Goal: Information Seeking & Learning: Learn about a topic

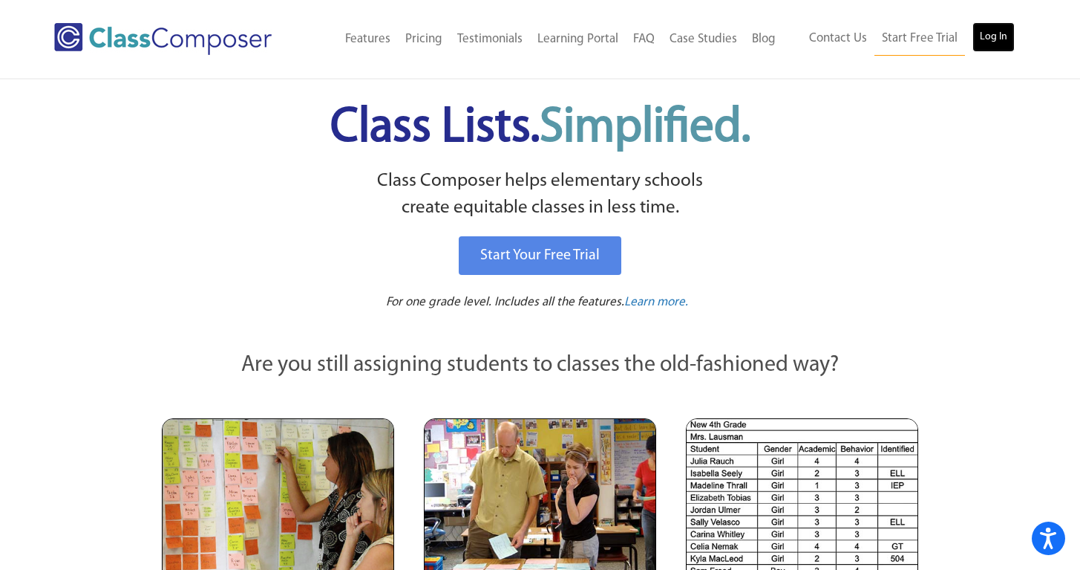
click at [990, 37] on link "Log In" at bounding box center [994, 37] width 42 height 30
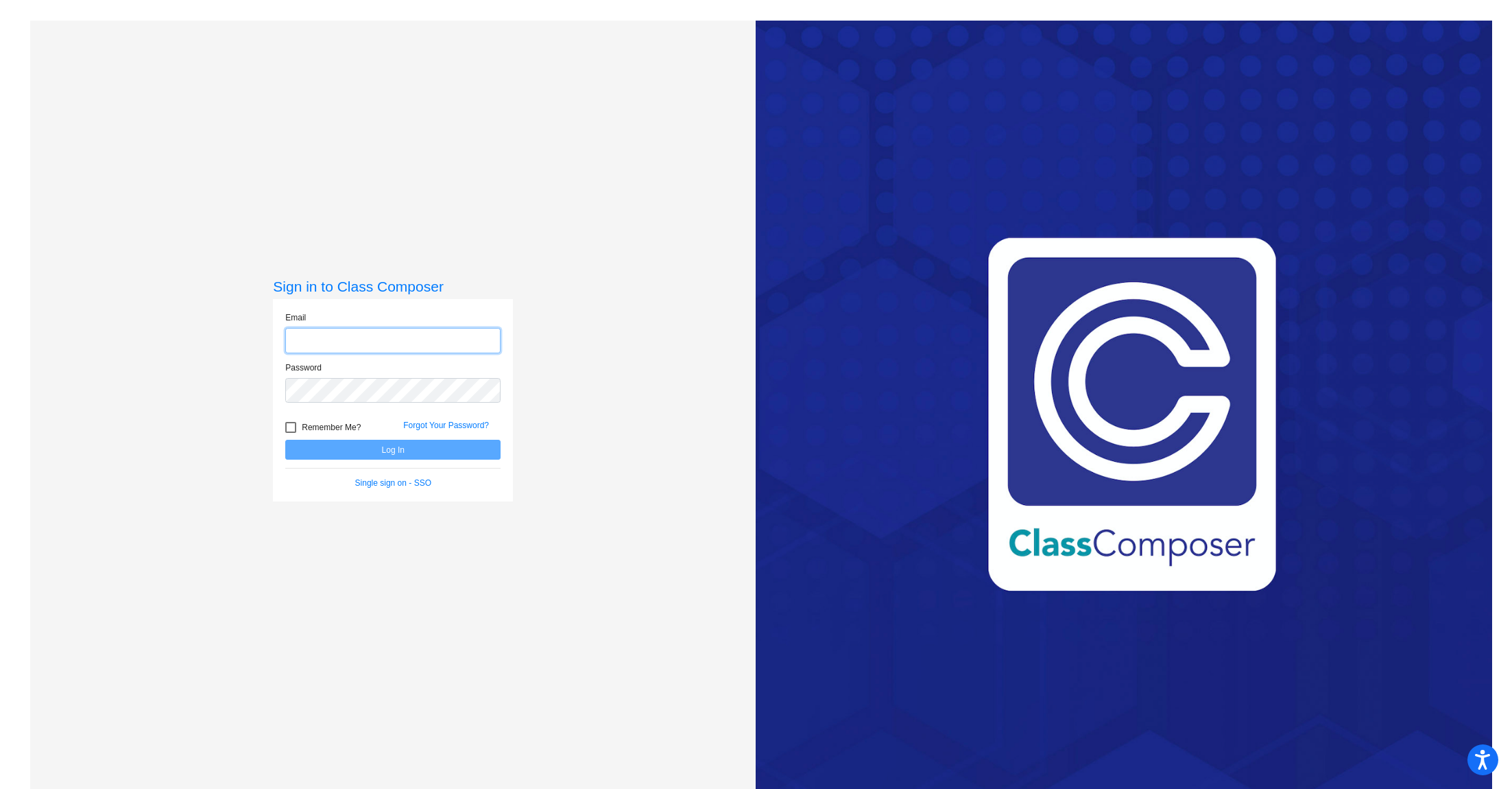
type input "[EMAIL_ADDRESS][DOMAIN_NAME]"
click at [302, 428] on span "Remember Me?" at bounding box center [332, 428] width 59 height 17
click at [291, 433] on input "Remember Me?" at bounding box center [290, 433] width 1 height 1
checkbox input "true"
click at [318, 453] on button "Log In" at bounding box center [393, 450] width 215 height 20
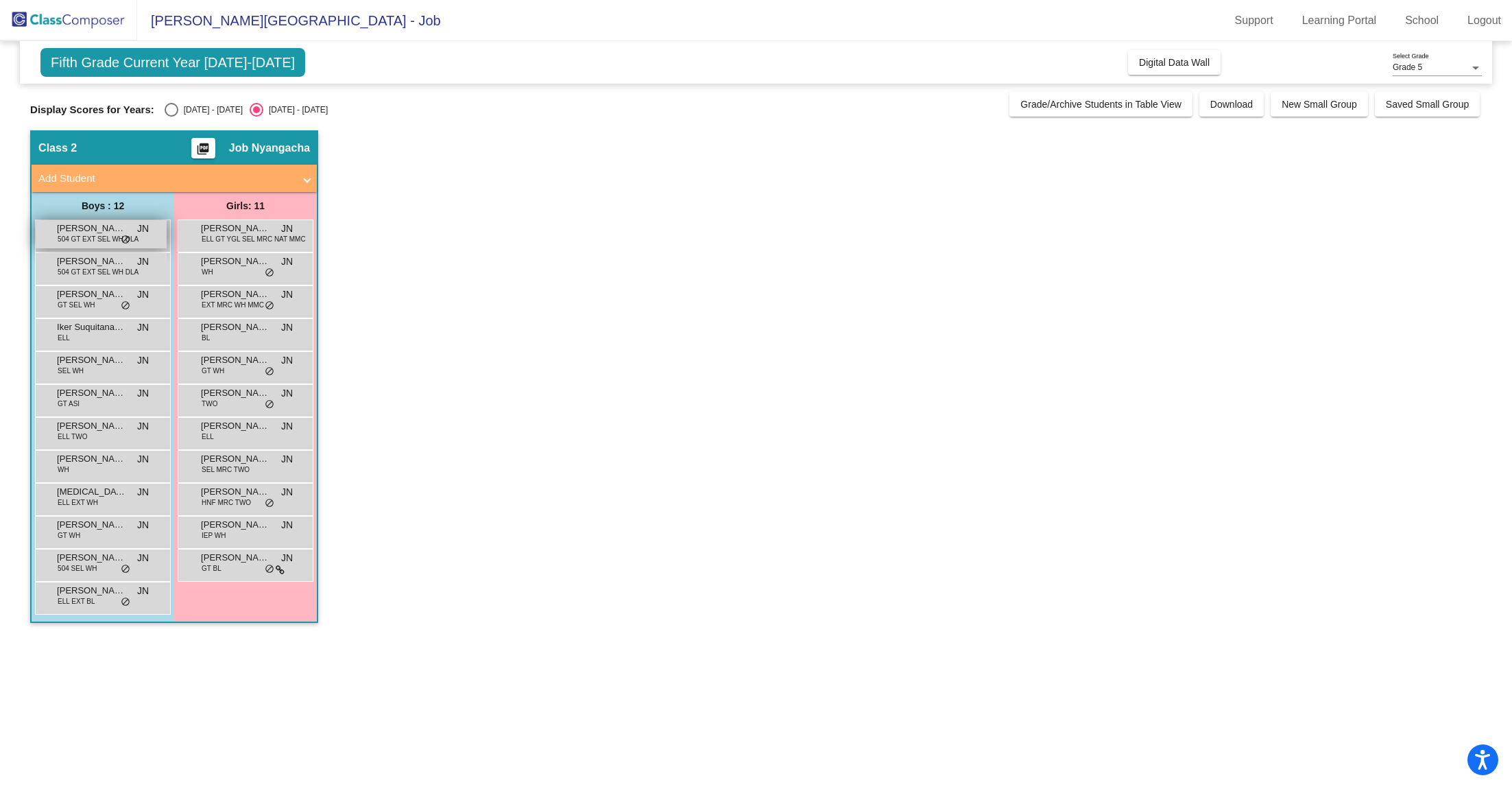
click at [93, 236] on span "504 GT EXT SEL WH DLA" at bounding box center [98, 238] width 81 height 10
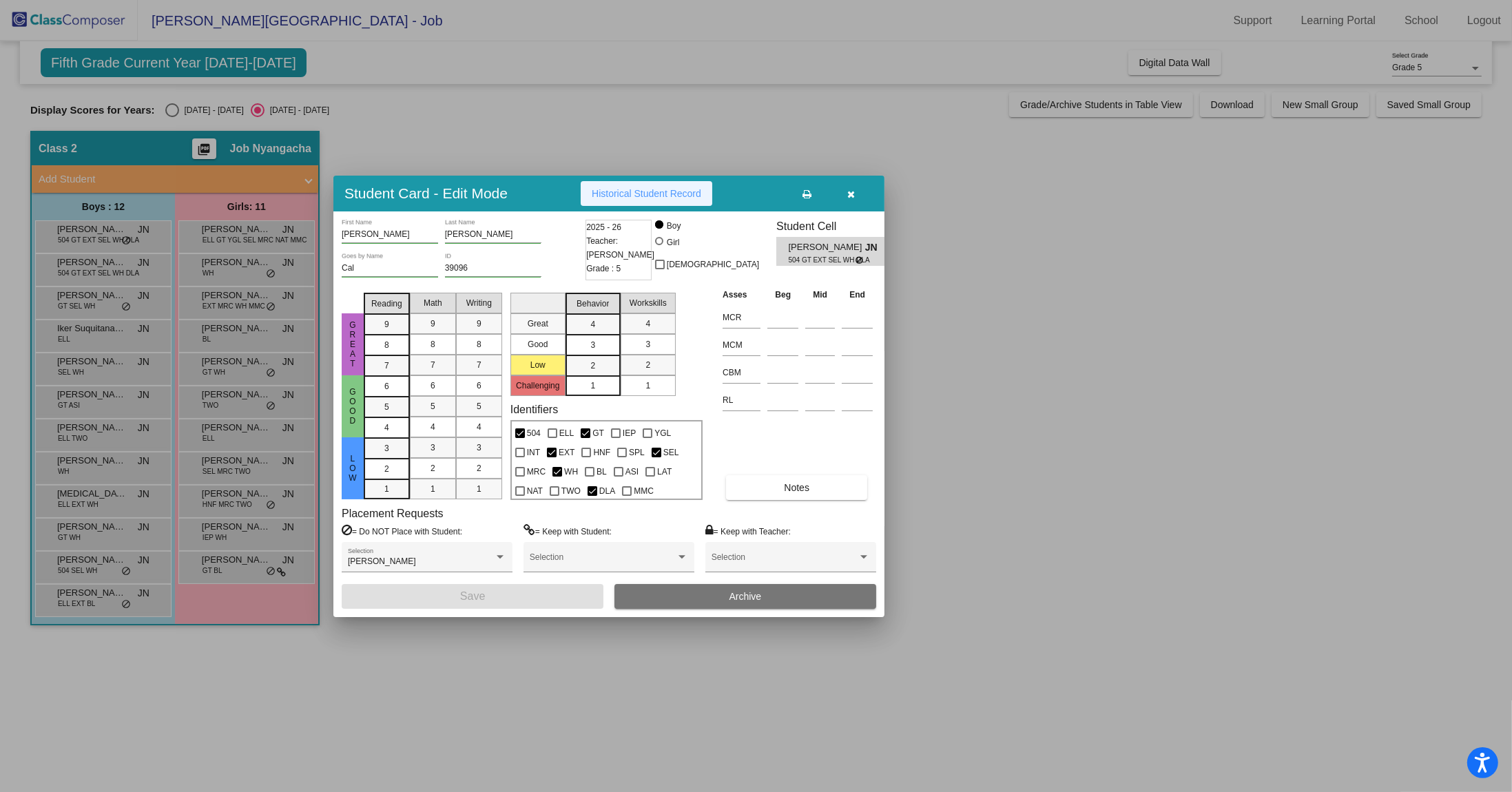
click at [668, 193] on span "Historical Student Record" at bounding box center [647, 194] width 109 height 11
click at [852, 191] on icon "button" at bounding box center [852, 194] width 7 height 9
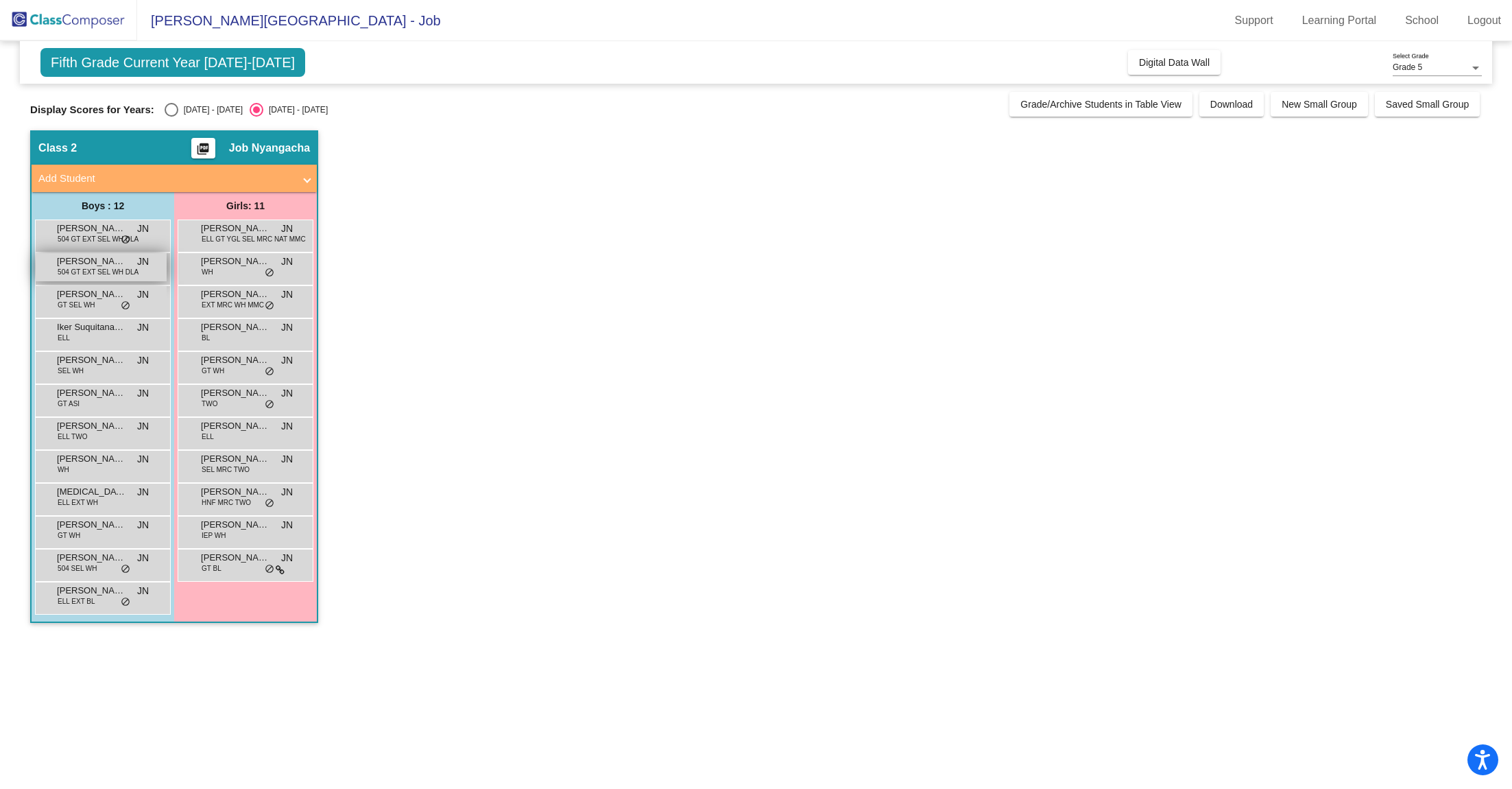
click at [102, 269] on span "504 GT EXT SEL WH DLA" at bounding box center [98, 272] width 81 height 10
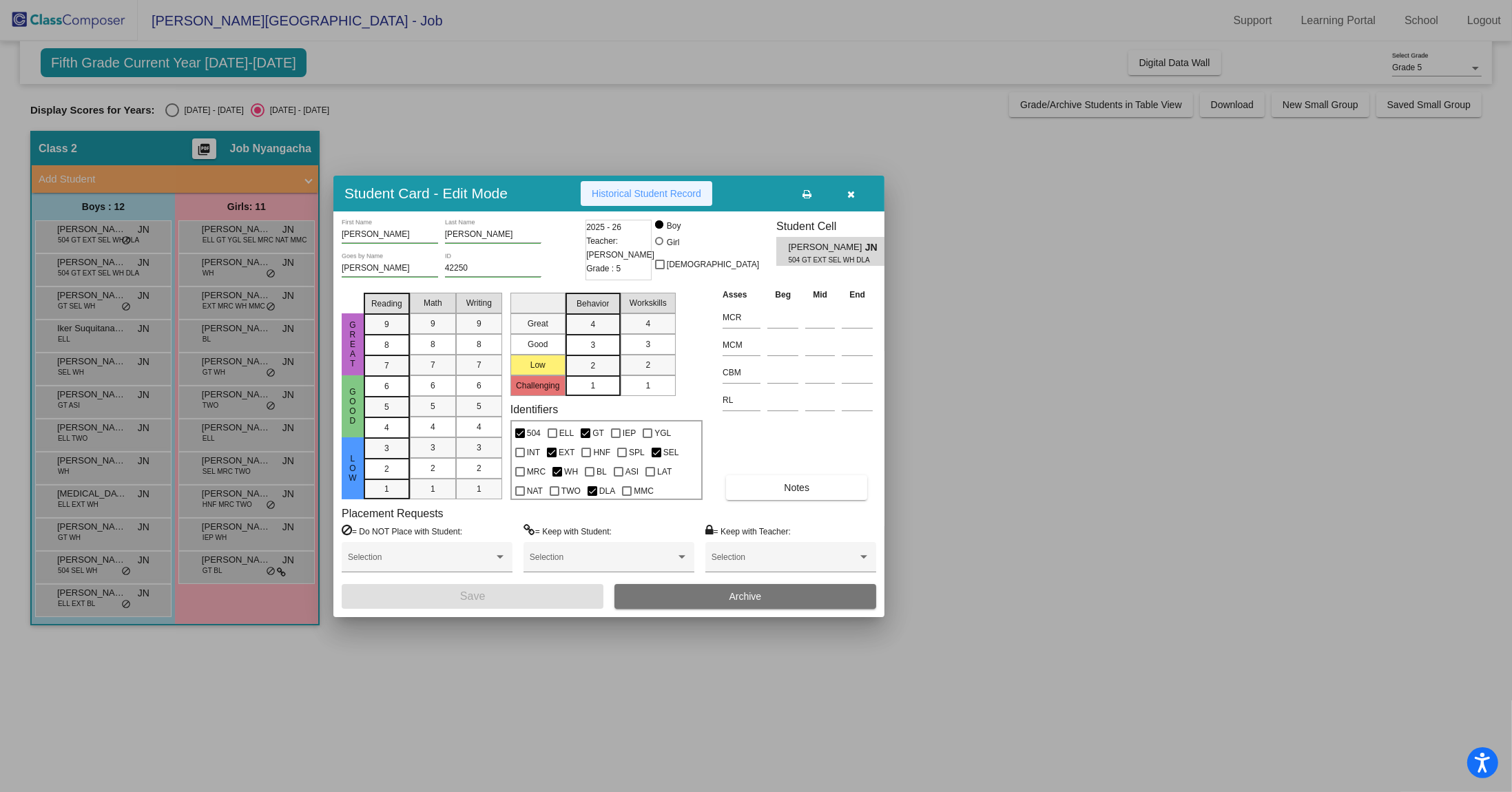
click at [660, 188] on span "Historical Student Record" at bounding box center [647, 194] width 109 height 11
click at [852, 197] on icon "button" at bounding box center [852, 194] width 7 height 9
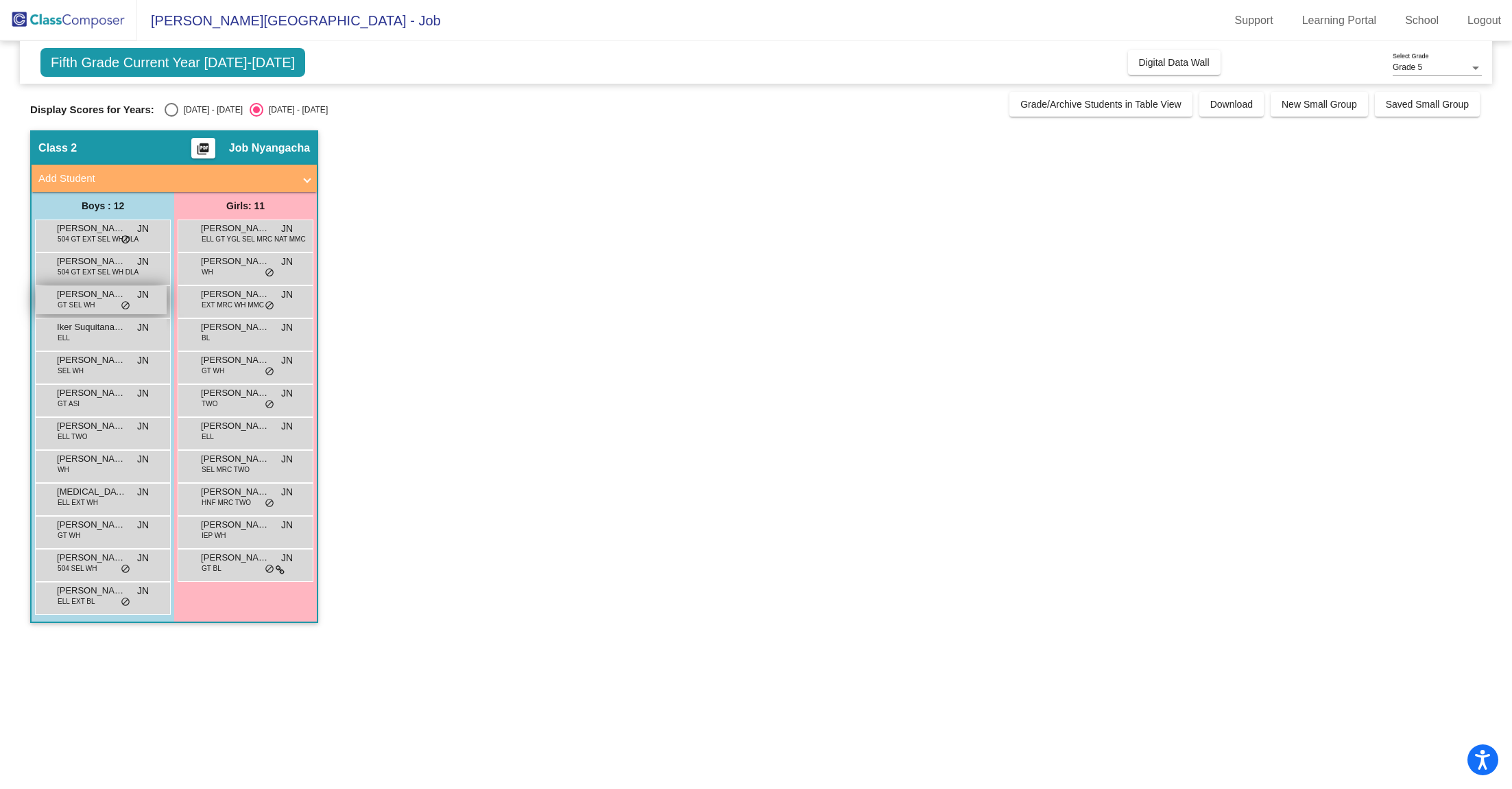
click at [92, 304] on span "GT SEL WH" at bounding box center [76, 304] width 37 height 10
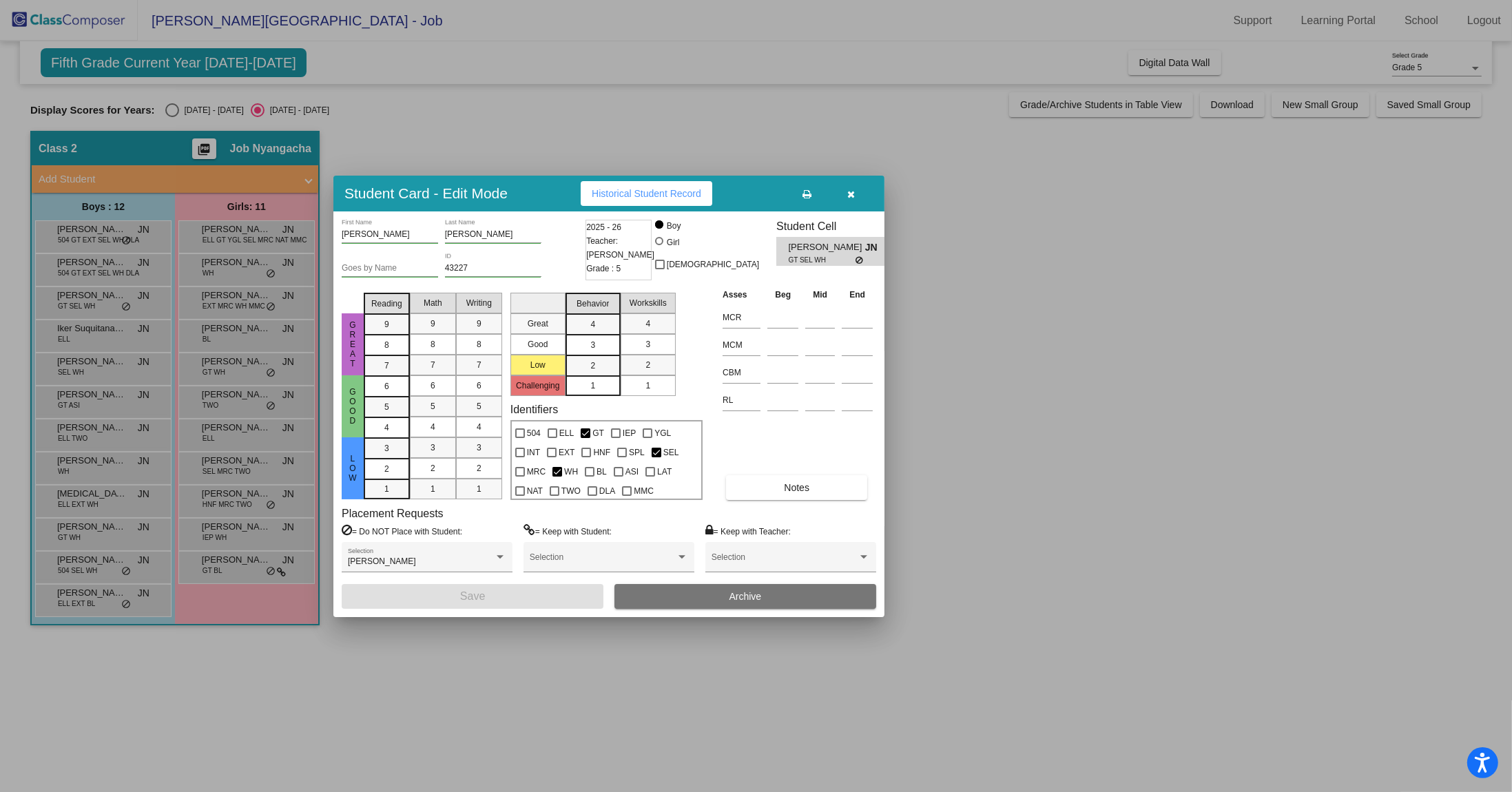
click at [654, 188] on span "Historical Student Record" at bounding box center [647, 194] width 109 height 11
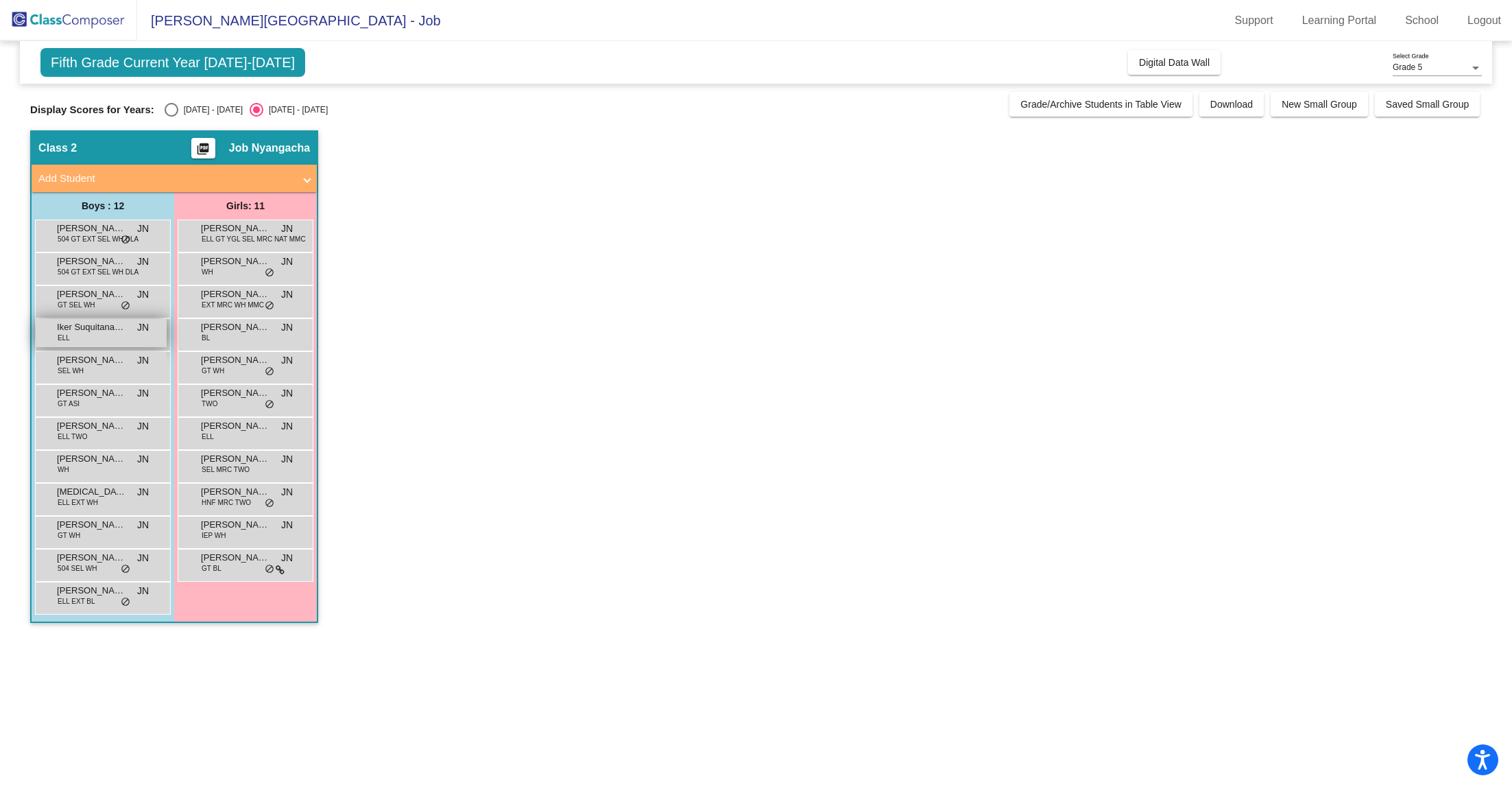
click at [102, 330] on span "Iker Suquitana Quiroz" at bounding box center [91, 327] width 68 height 14
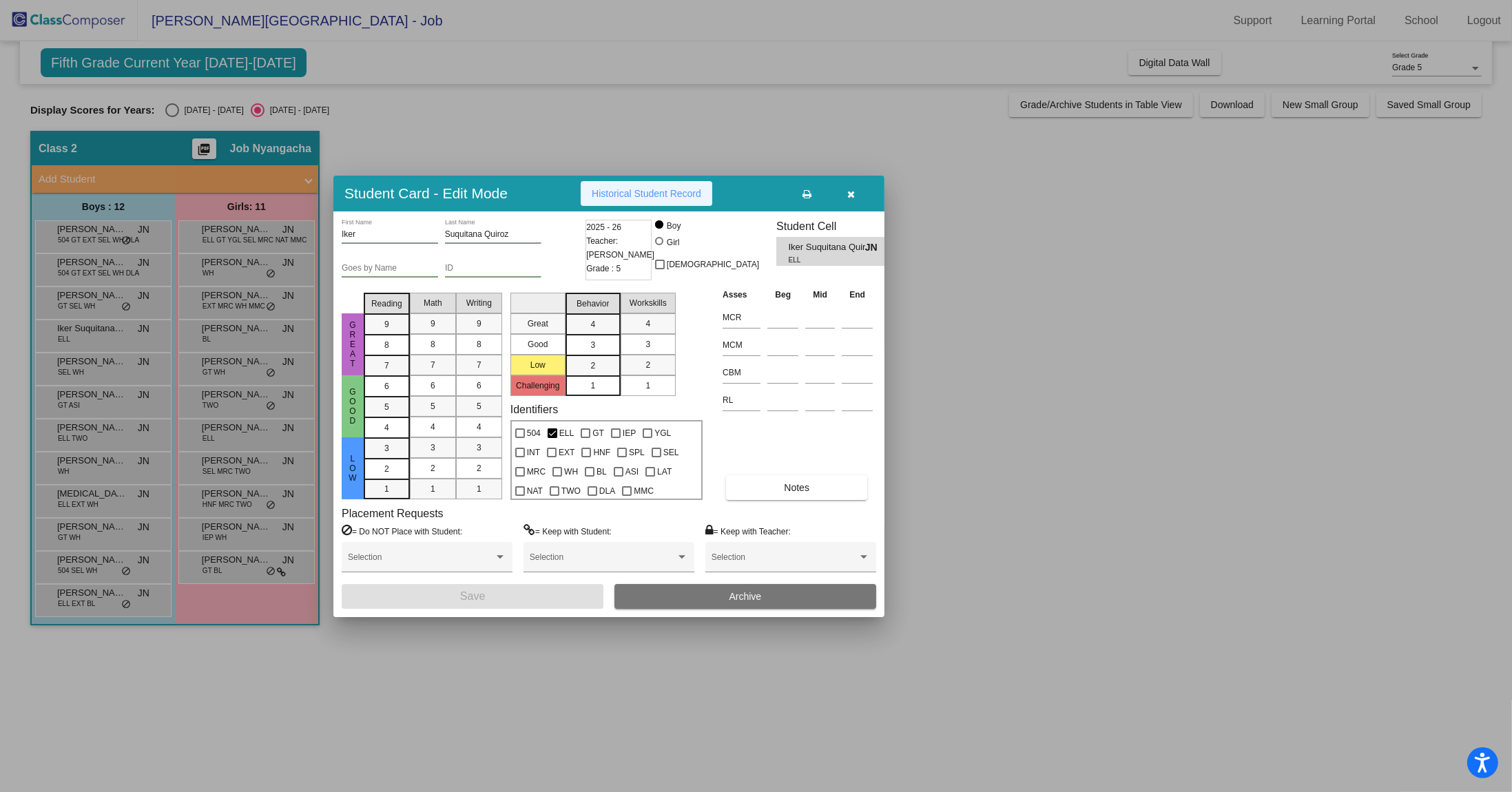
click at [672, 195] on span "Historical Student Record" at bounding box center [647, 194] width 109 height 11
click at [848, 194] on icon "button" at bounding box center [852, 194] width 7 height 9
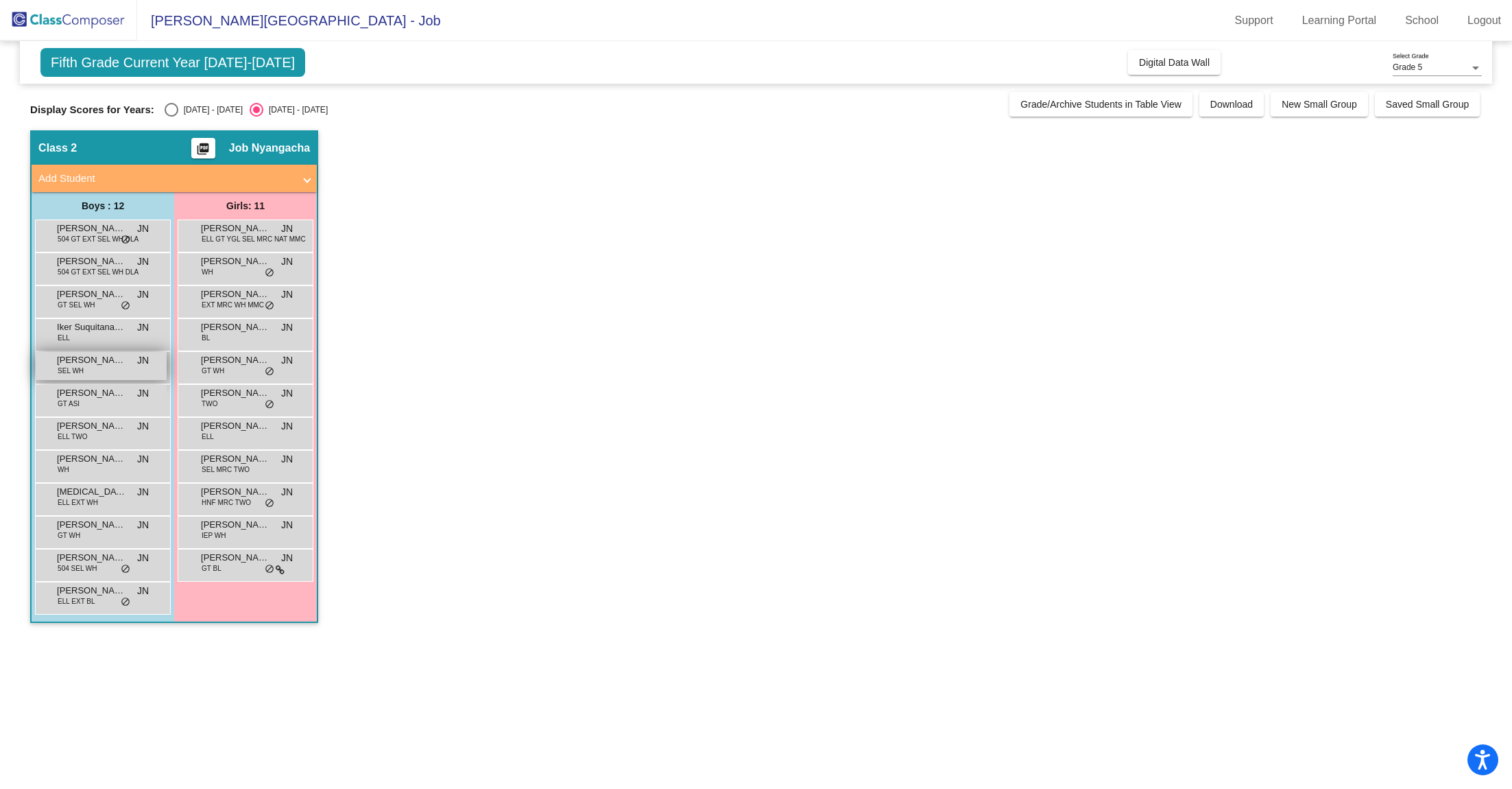
click at [109, 369] on div "[PERSON_NAME] [PERSON_NAME] SEL WH JN lock do_not_disturb_alt" at bounding box center [102, 366] width 131 height 28
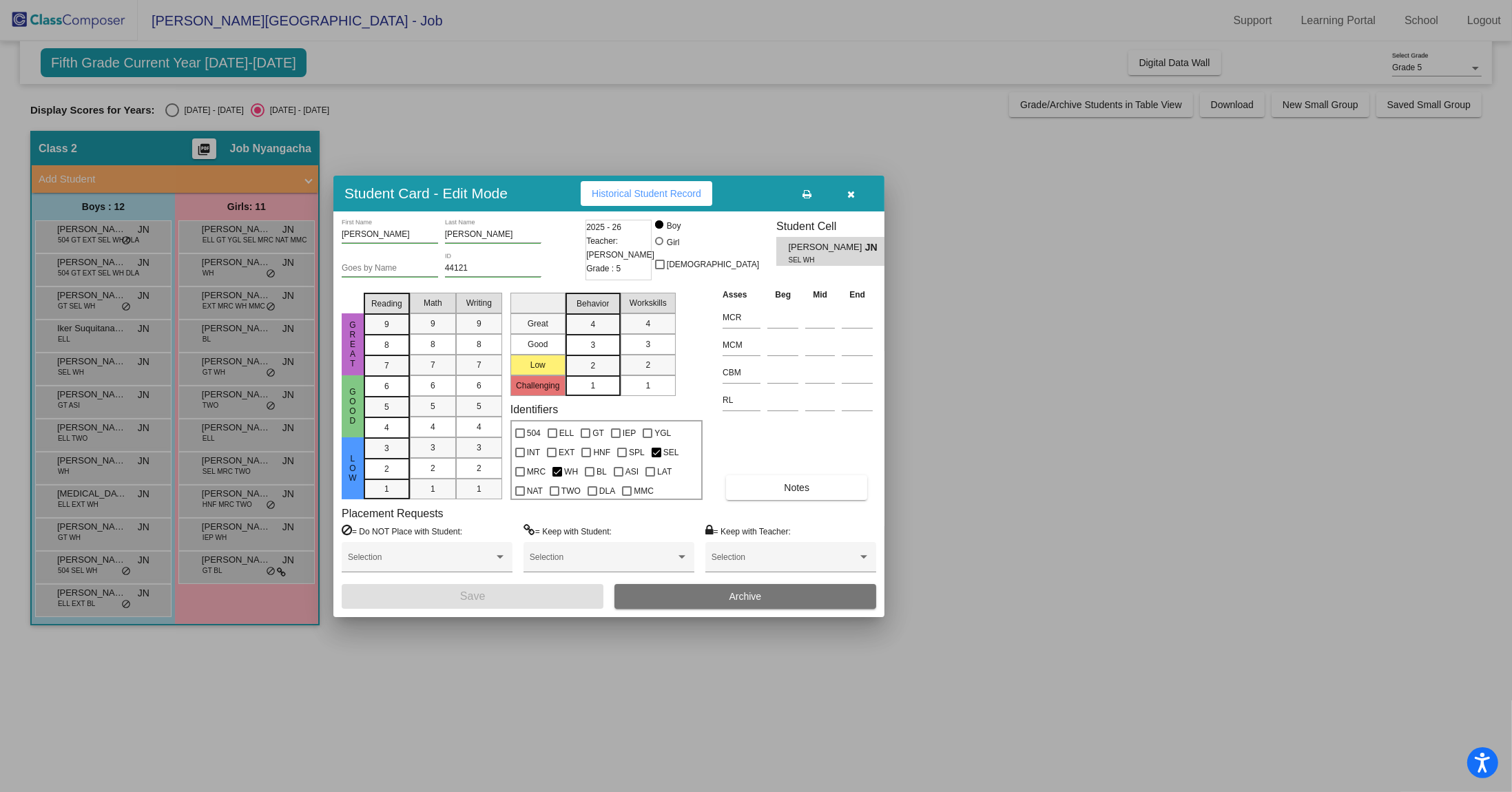
click at [690, 193] on span "Historical Student Record" at bounding box center [647, 194] width 109 height 11
click at [850, 195] on icon "button" at bounding box center [852, 194] width 7 height 9
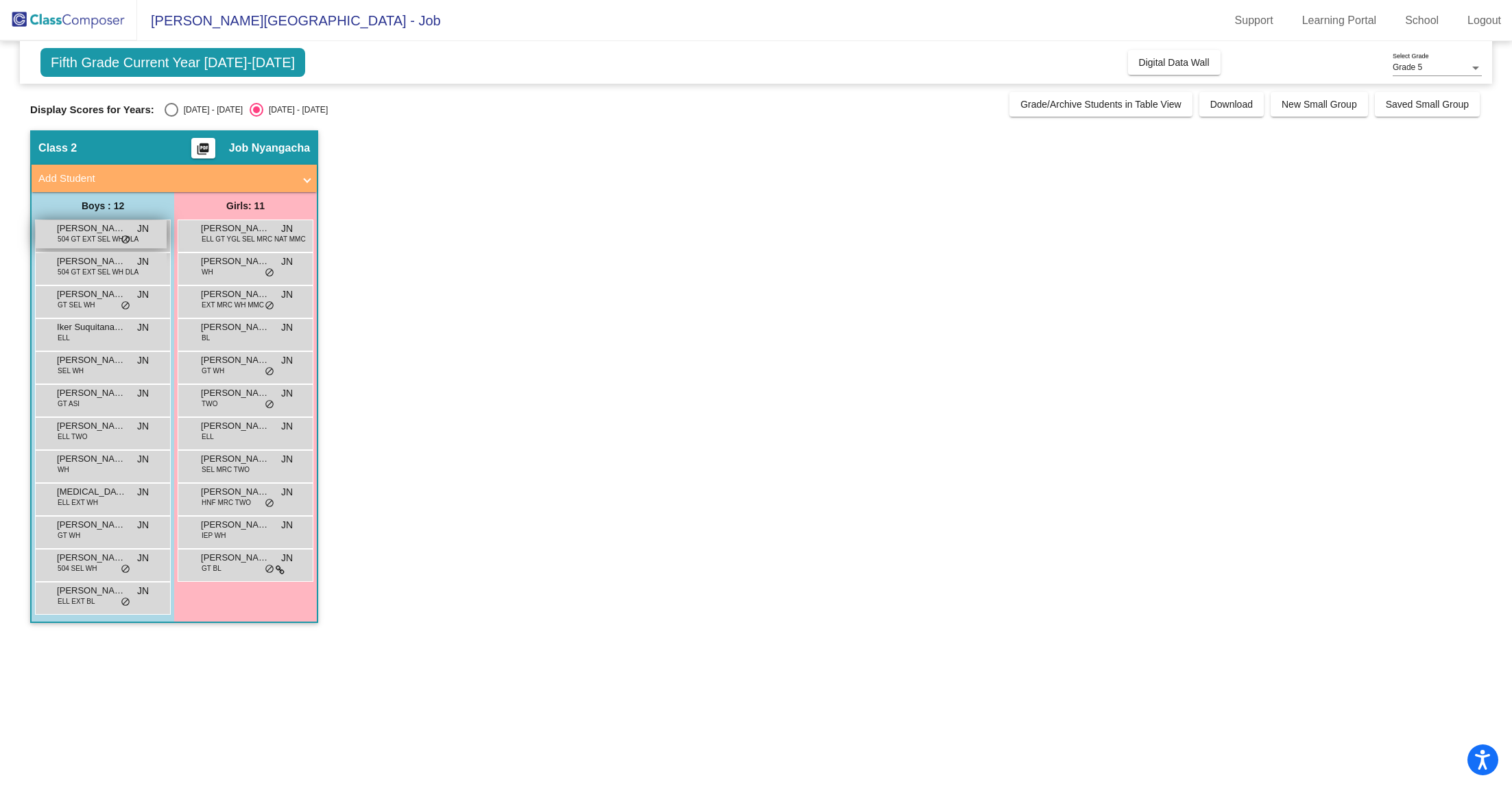
click at [95, 229] on span "[PERSON_NAME]" at bounding box center [91, 228] width 68 height 14
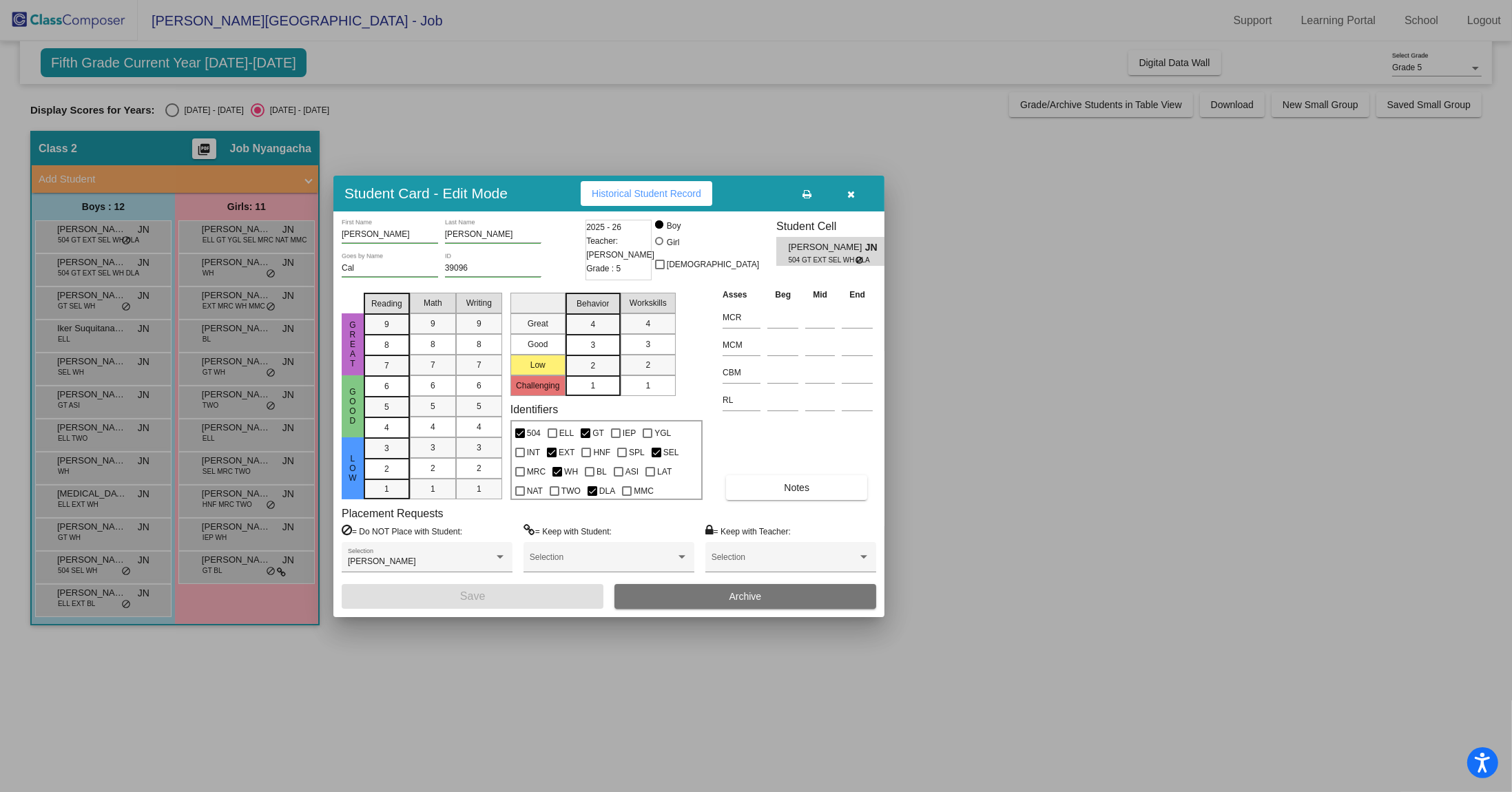
click at [1040, 391] on div at bounding box center [756, 396] width 1512 height 792
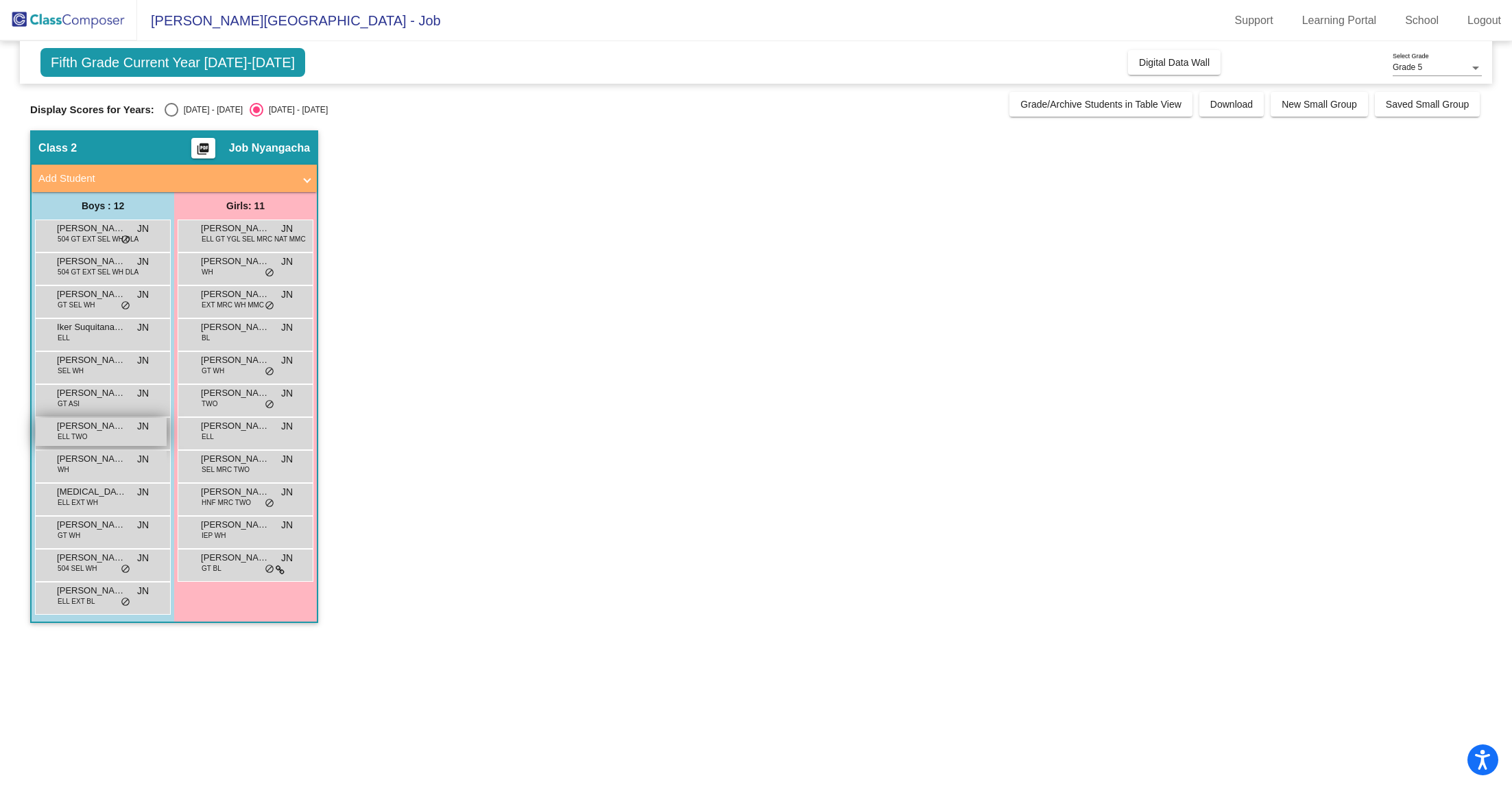
click at [91, 422] on span "[PERSON_NAME]" at bounding box center [91, 426] width 68 height 14
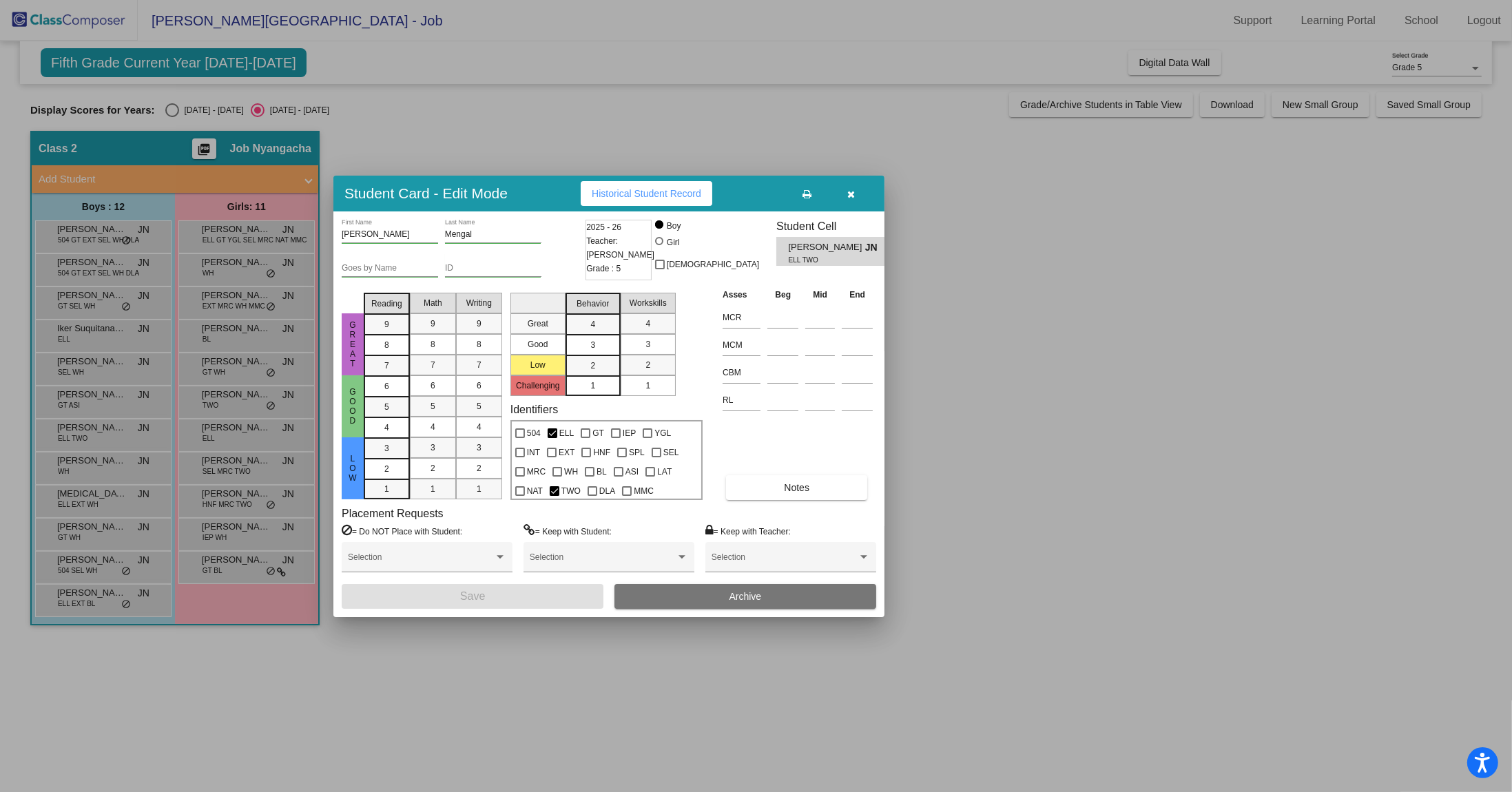
click at [659, 200] on button "Historical Student Record" at bounding box center [647, 193] width 132 height 25
click at [852, 194] on icon "button" at bounding box center [852, 194] width 7 height 9
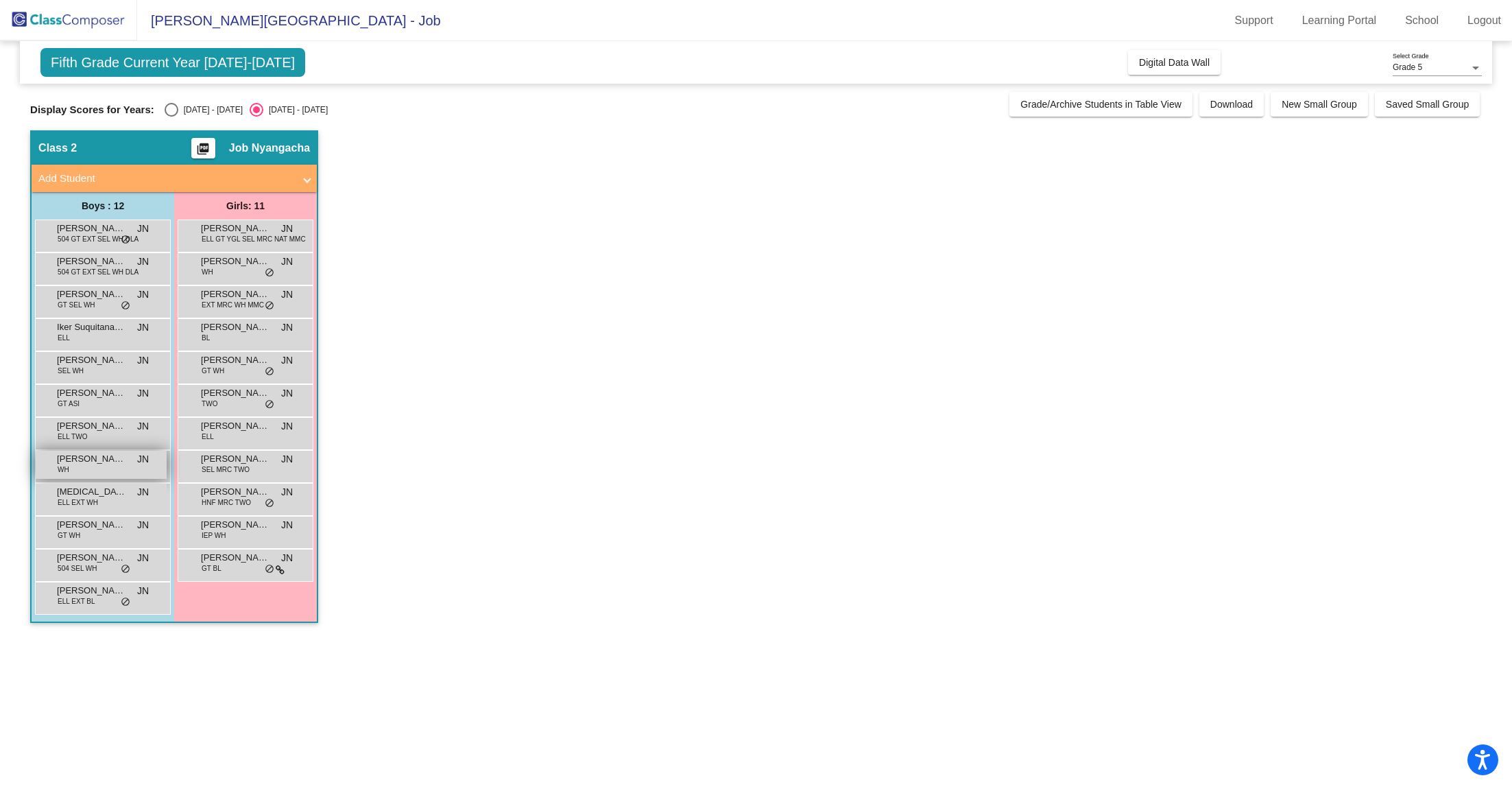
click at [111, 465] on span "[PERSON_NAME]" at bounding box center [91, 458] width 68 height 14
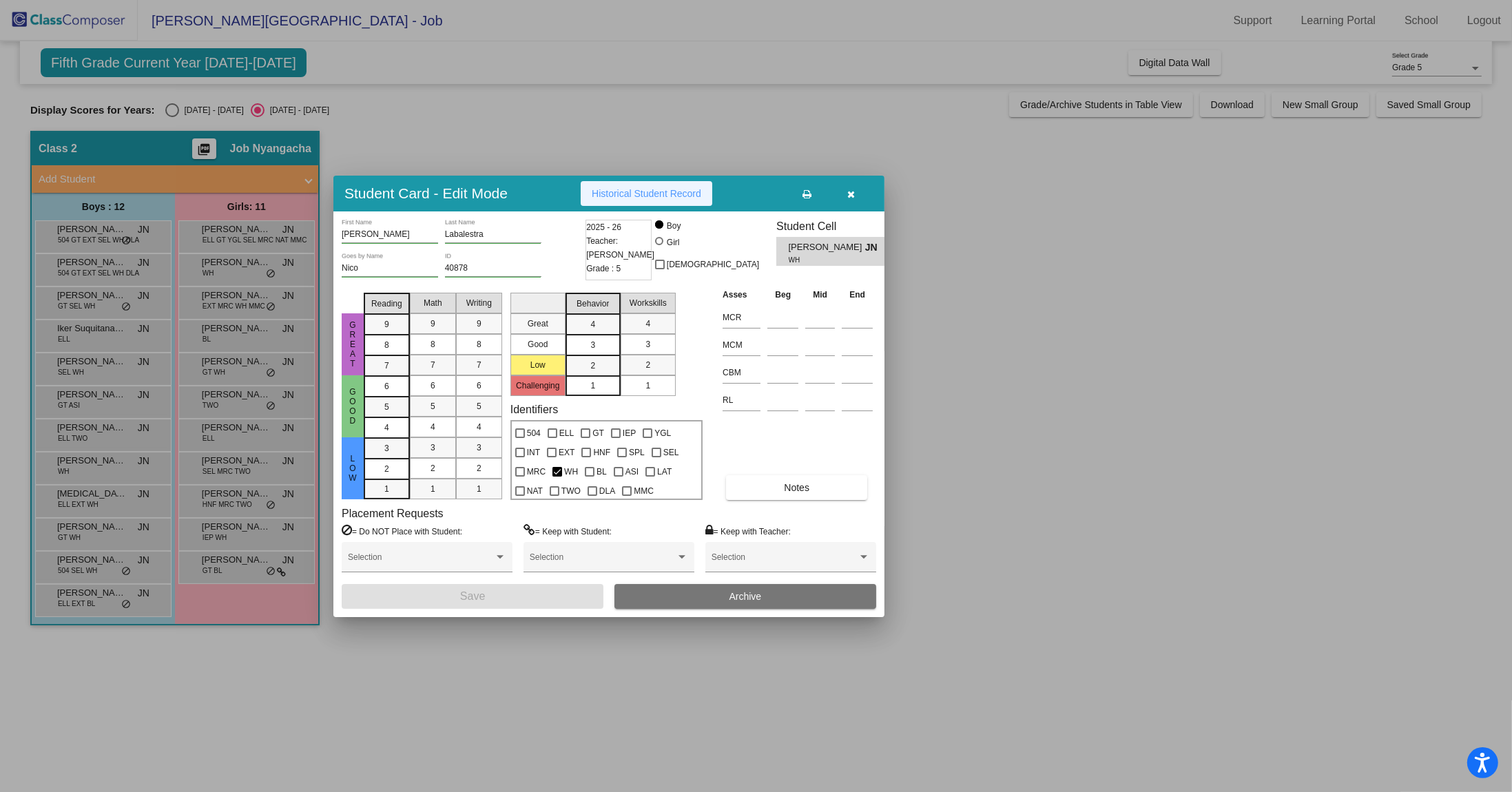
click at [678, 192] on span "Historical Student Record" at bounding box center [647, 194] width 109 height 11
click at [848, 196] on icon "button" at bounding box center [852, 194] width 7 height 9
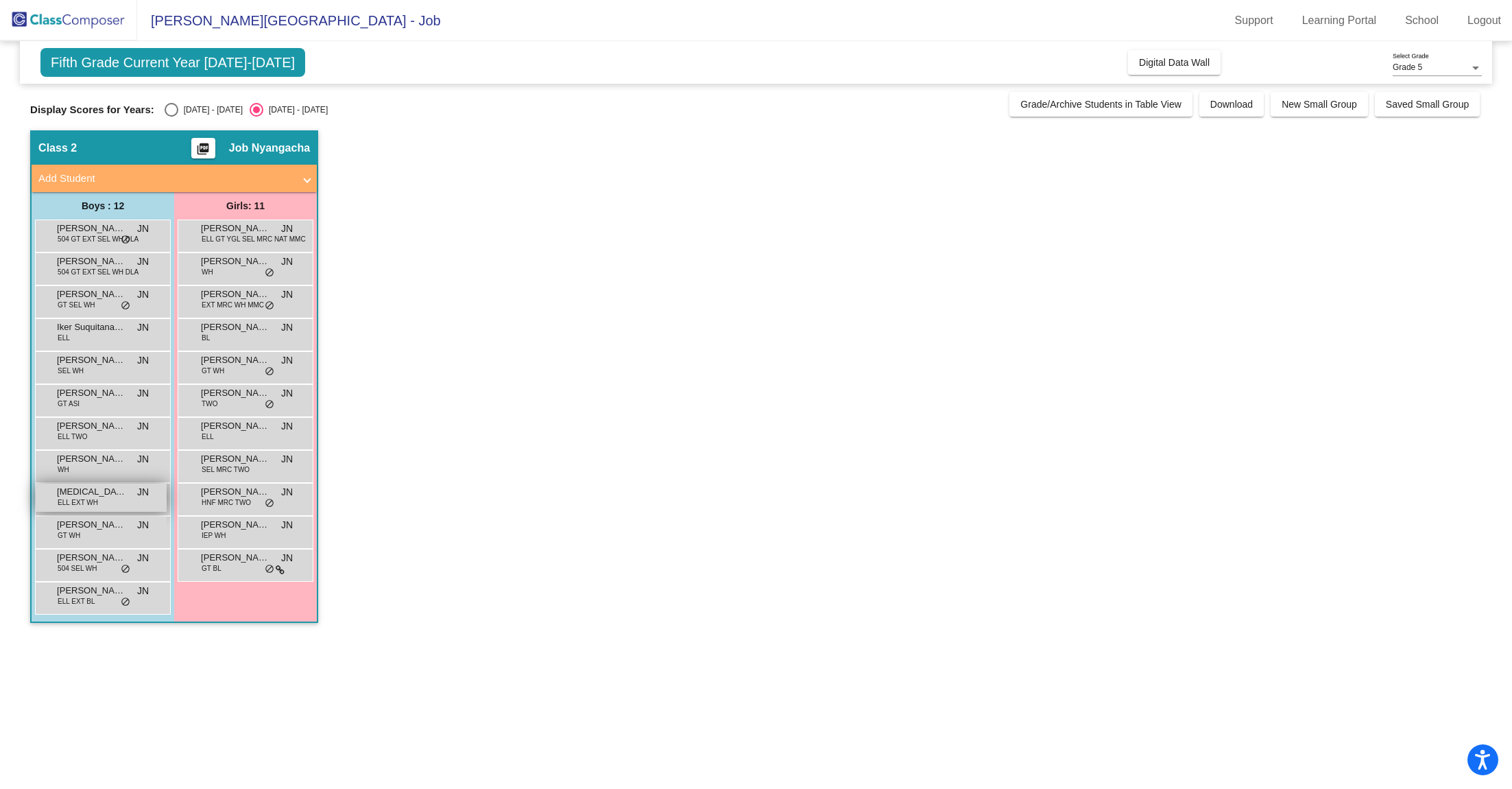
click at [106, 493] on span "[MEDICAL_DATA][PERSON_NAME]" at bounding box center [91, 492] width 68 height 14
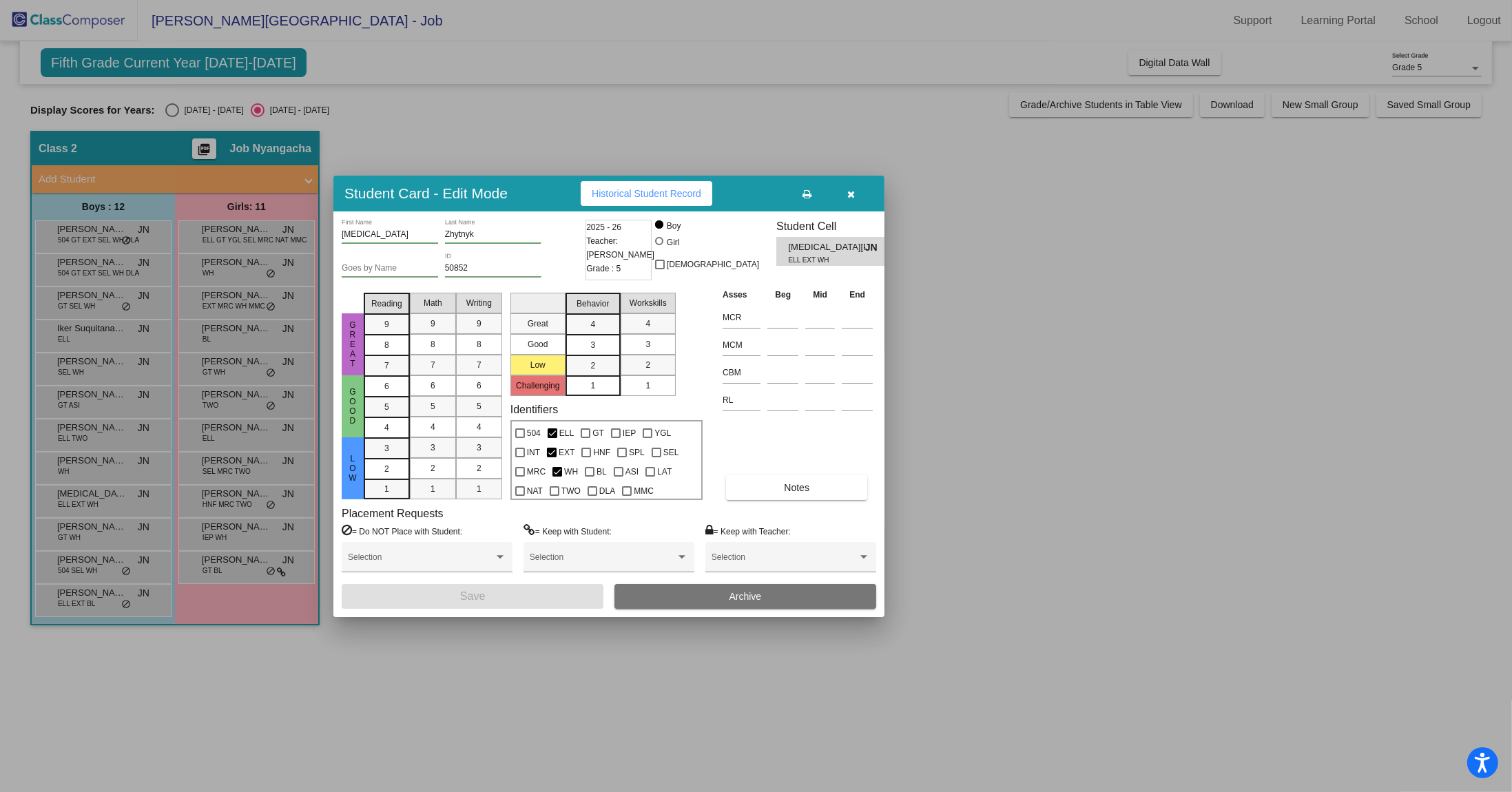
click at [654, 193] on span "Historical Student Record" at bounding box center [647, 194] width 109 height 11
click at [855, 194] on icon "button" at bounding box center [852, 194] width 7 height 9
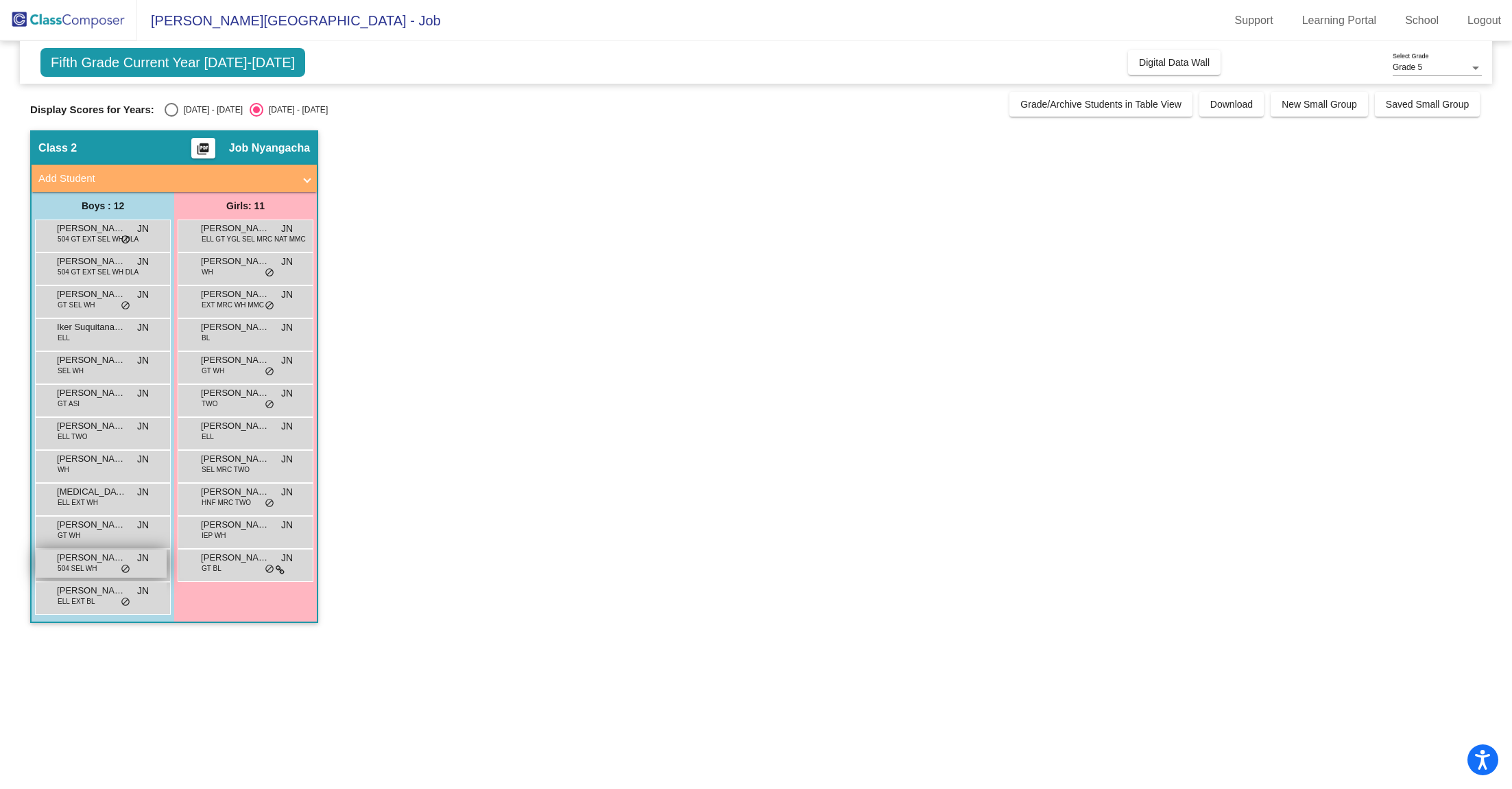
click at [97, 565] on div "[PERSON_NAME] 504 SEL WH JN lock do_not_disturb_alt" at bounding box center [102, 564] width 131 height 28
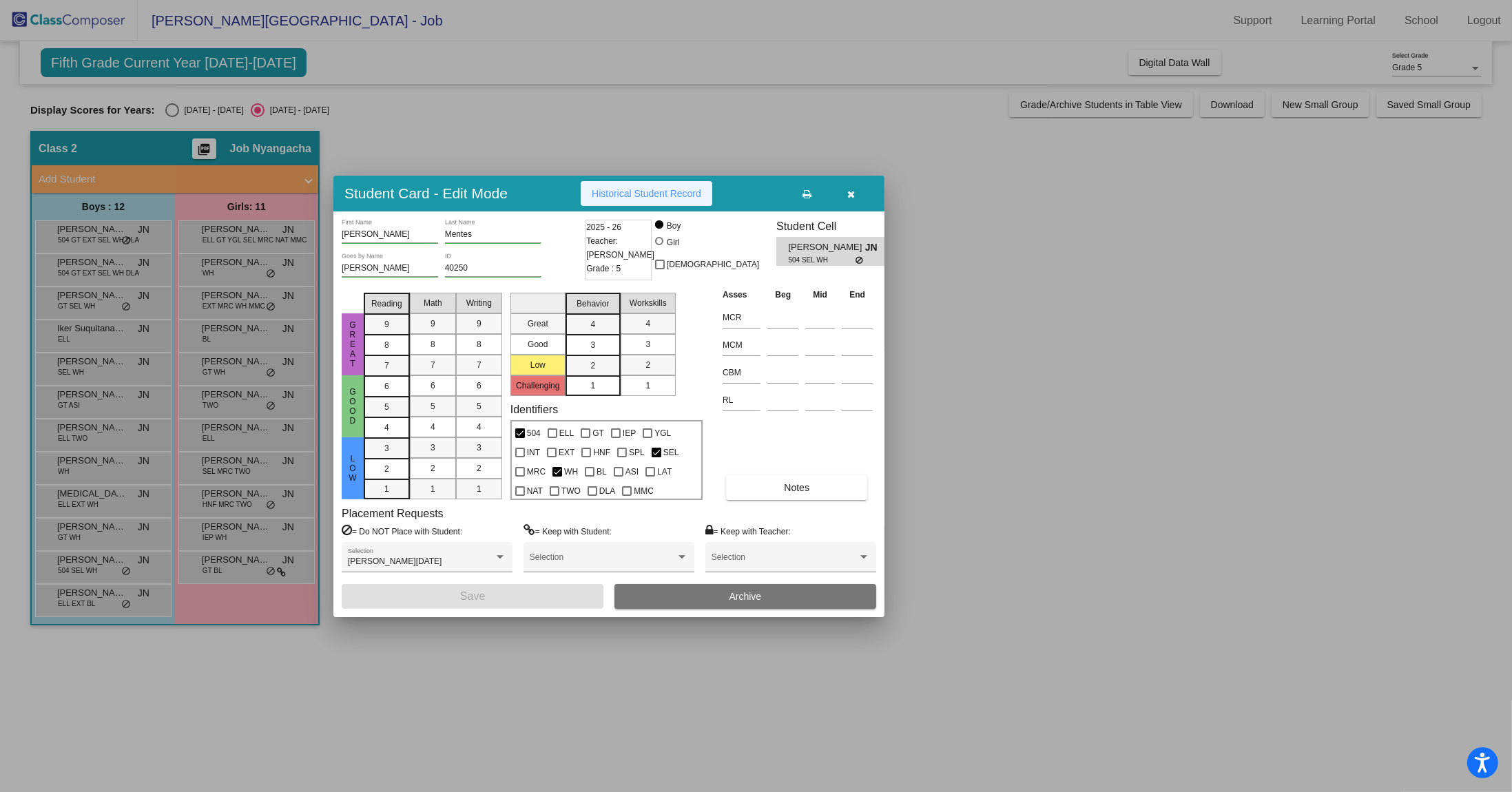
click at [632, 197] on span "Historical Student Record" at bounding box center [647, 194] width 109 height 11
click at [851, 195] on icon "button" at bounding box center [852, 194] width 7 height 9
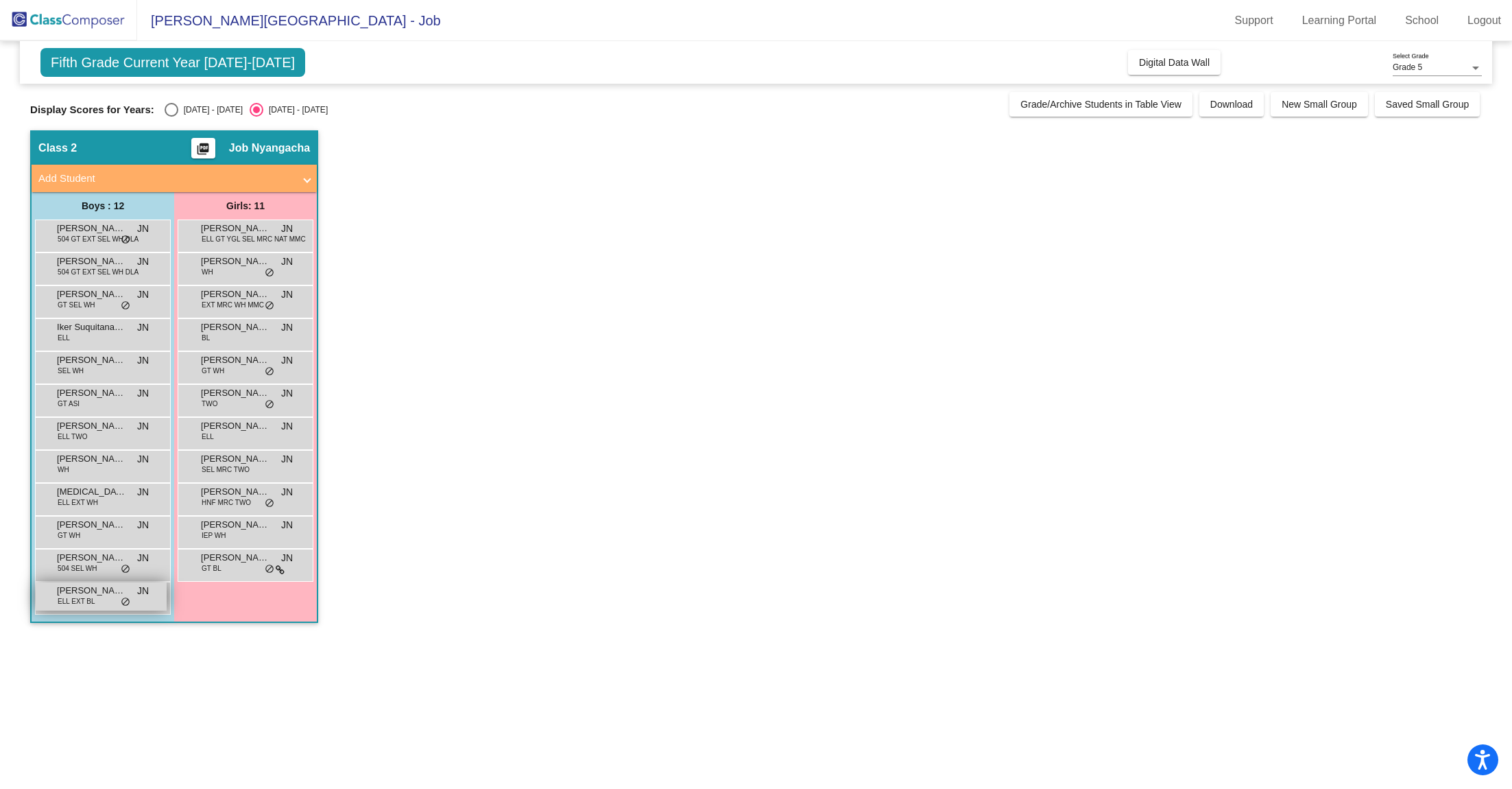
click at [94, 598] on div "Sulaiman Jama ELL EXT BL JN lock do_not_disturb_alt" at bounding box center [102, 596] width 131 height 28
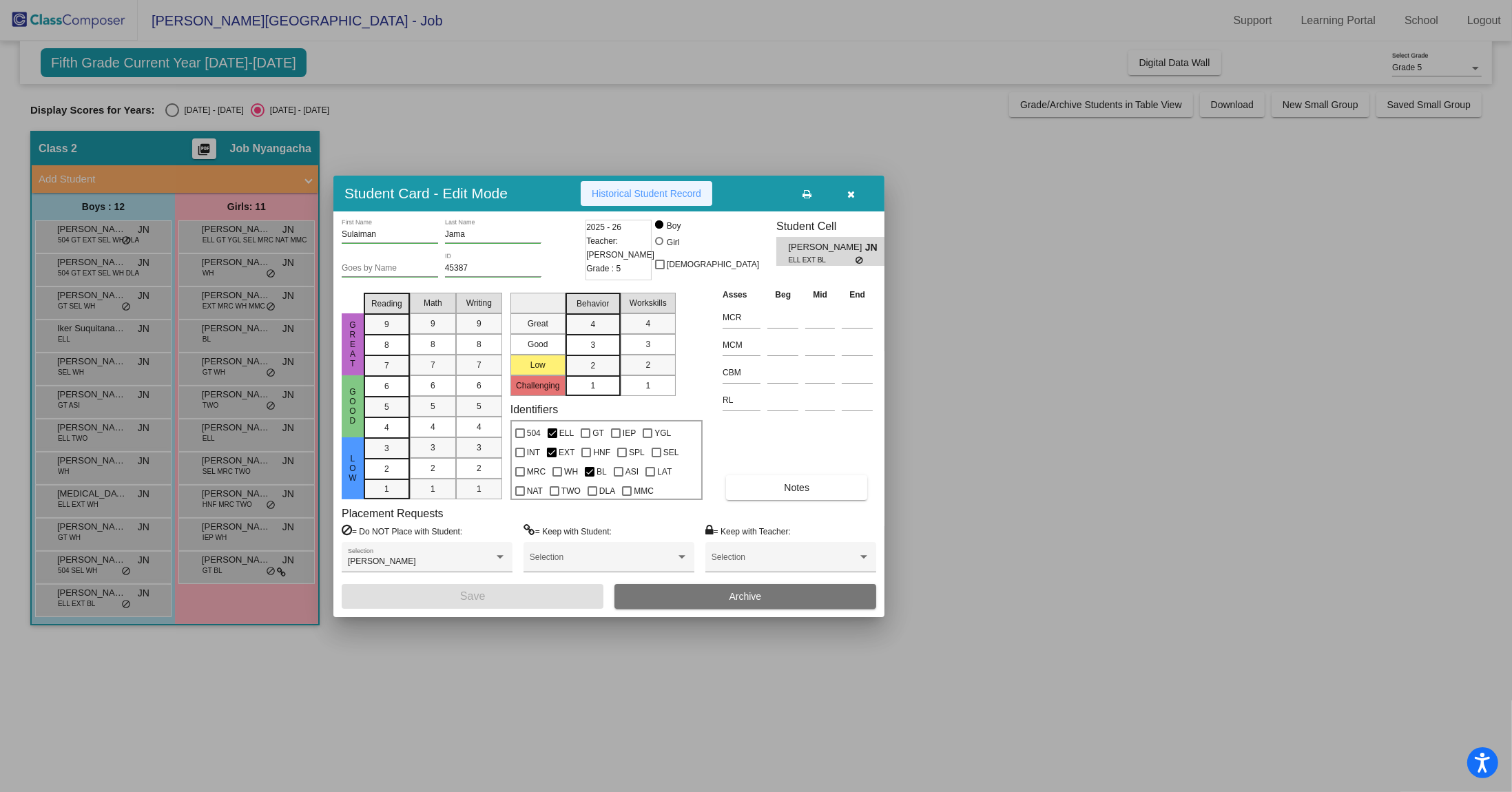
click at [689, 194] on span "Historical Student Record" at bounding box center [647, 194] width 109 height 11
click at [850, 198] on icon "button" at bounding box center [852, 194] width 7 height 9
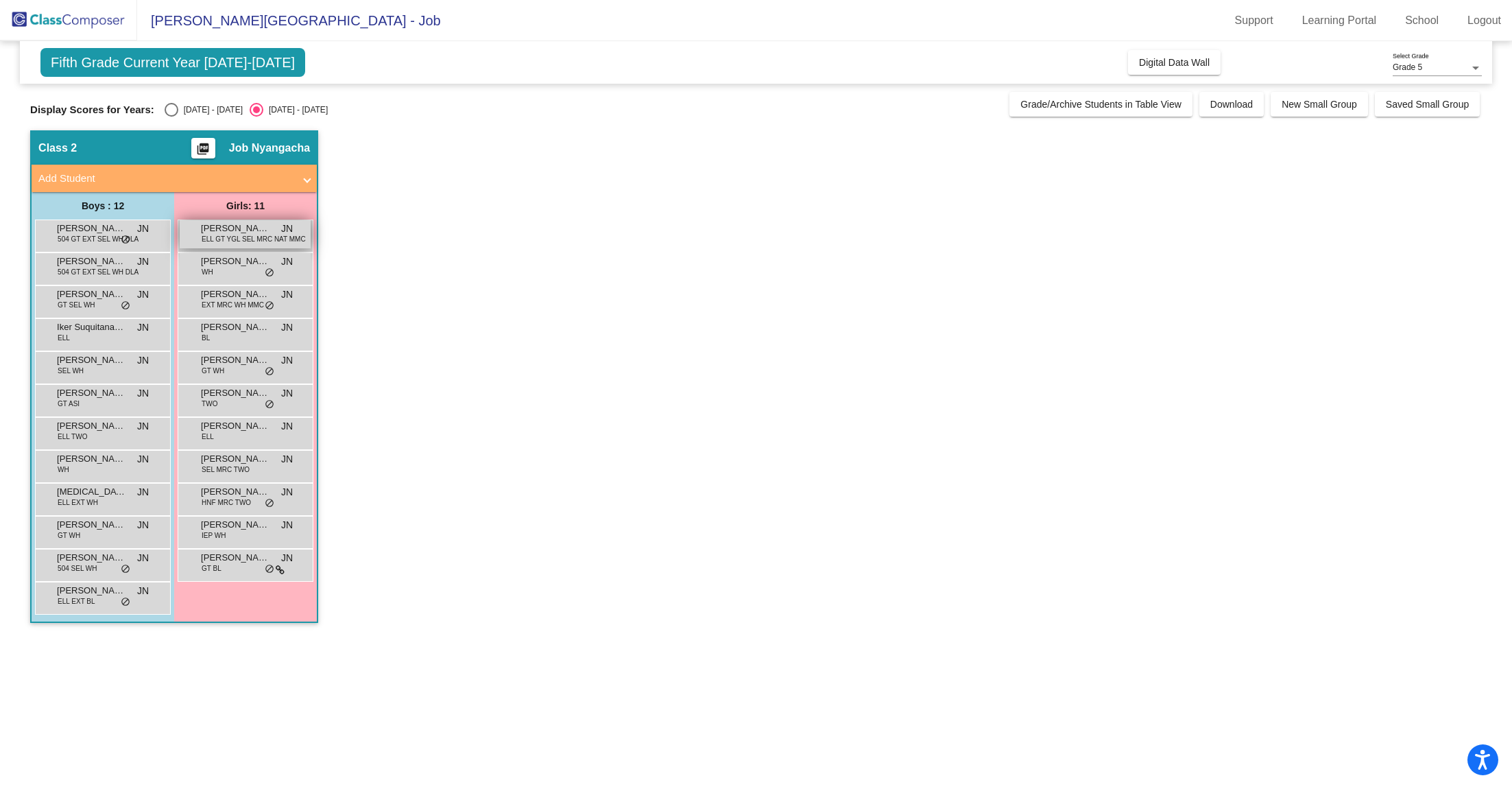
click at [253, 234] on span "ELL GT YGL SEL MRC NAT MMC" at bounding box center [253, 238] width 104 height 10
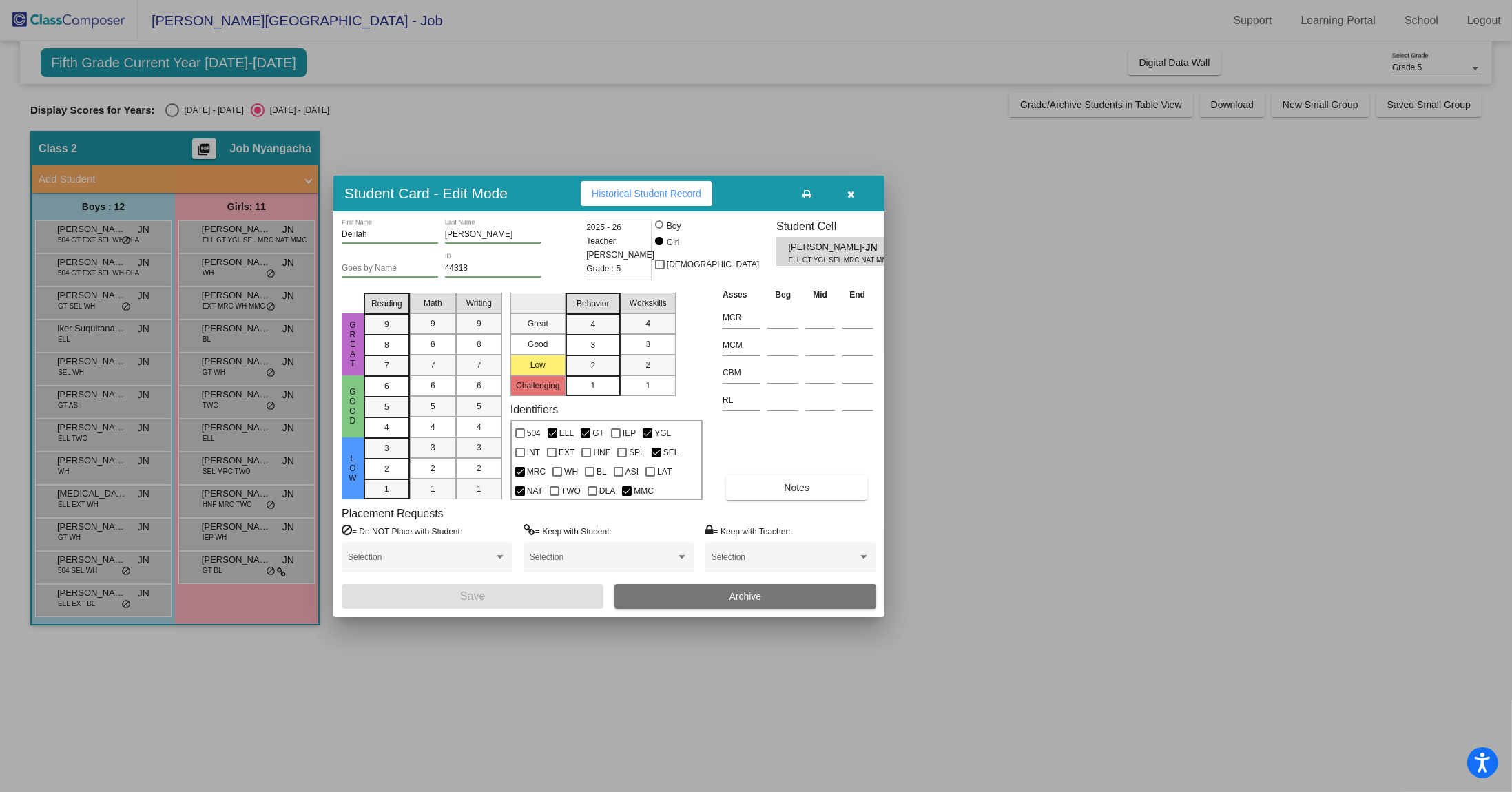
click at [687, 196] on span "Historical Student Record" at bounding box center [647, 194] width 109 height 11
click at [849, 196] on icon "button" at bounding box center [852, 194] width 7 height 9
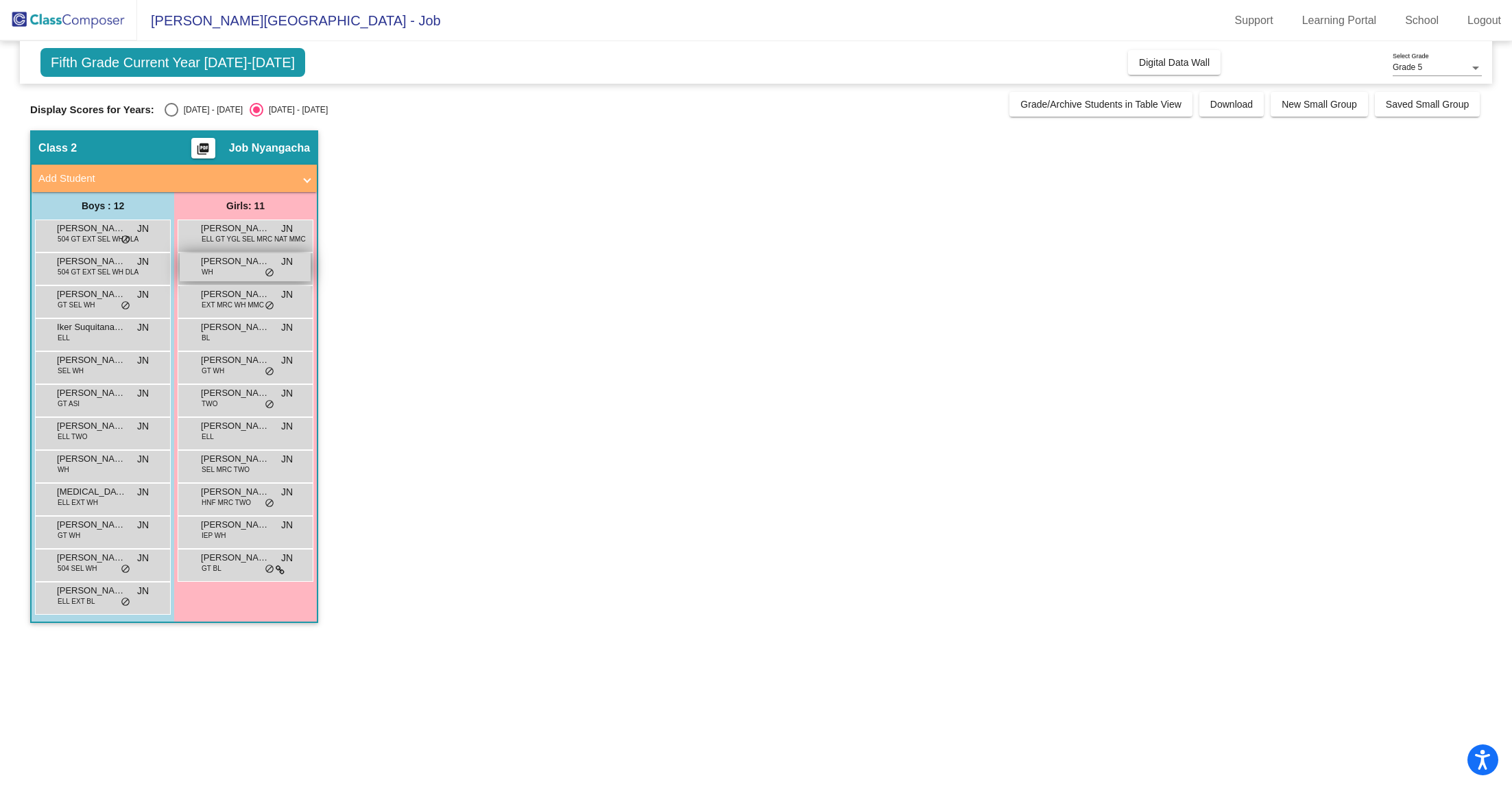
click at [232, 262] on span "[PERSON_NAME]" at bounding box center [236, 261] width 68 height 14
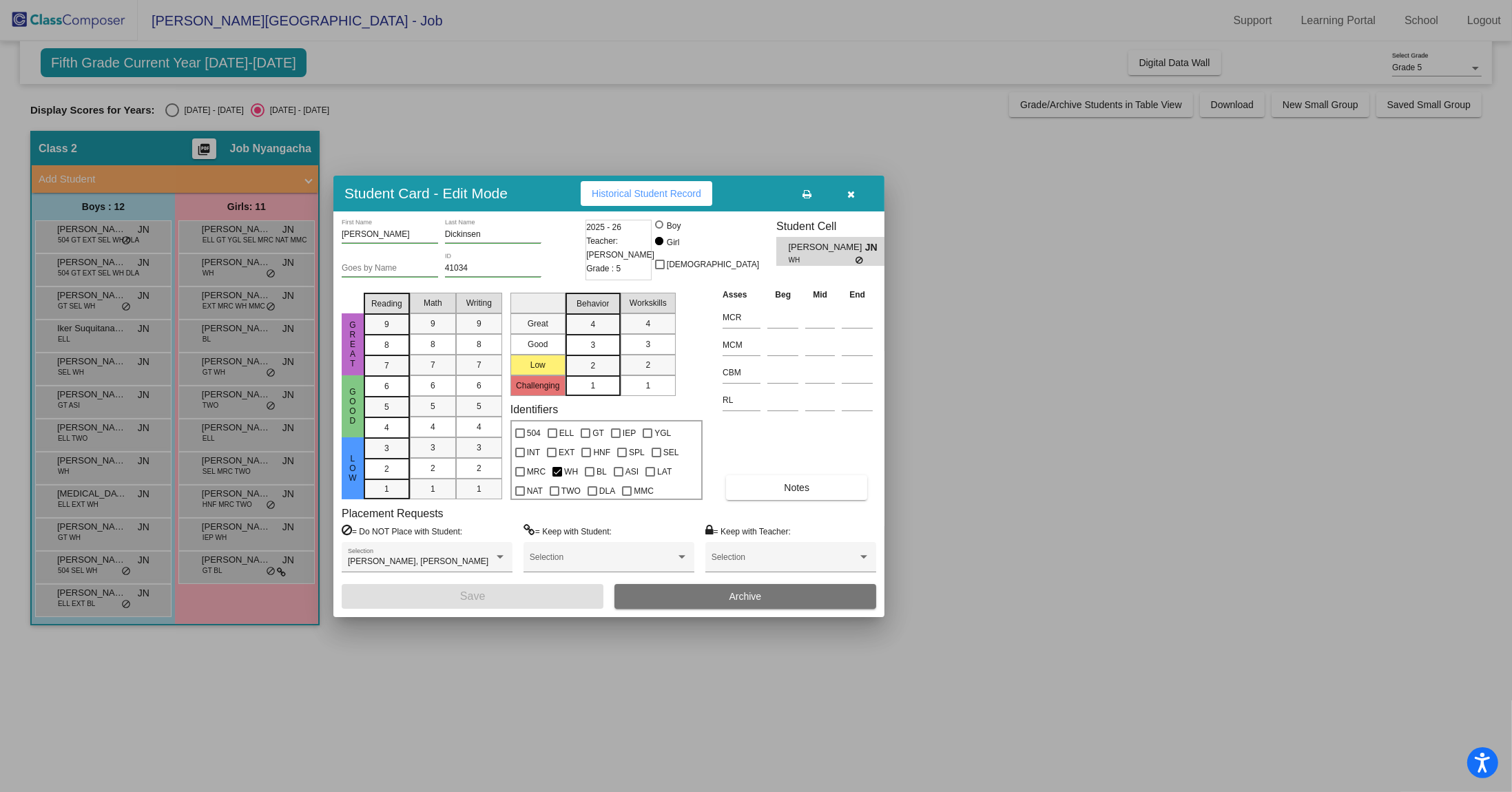
click at [662, 194] on span "Historical Student Record" at bounding box center [647, 194] width 109 height 11
click at [853, 188] on span "button" at bounding box center [852, 194] width 7 height 11
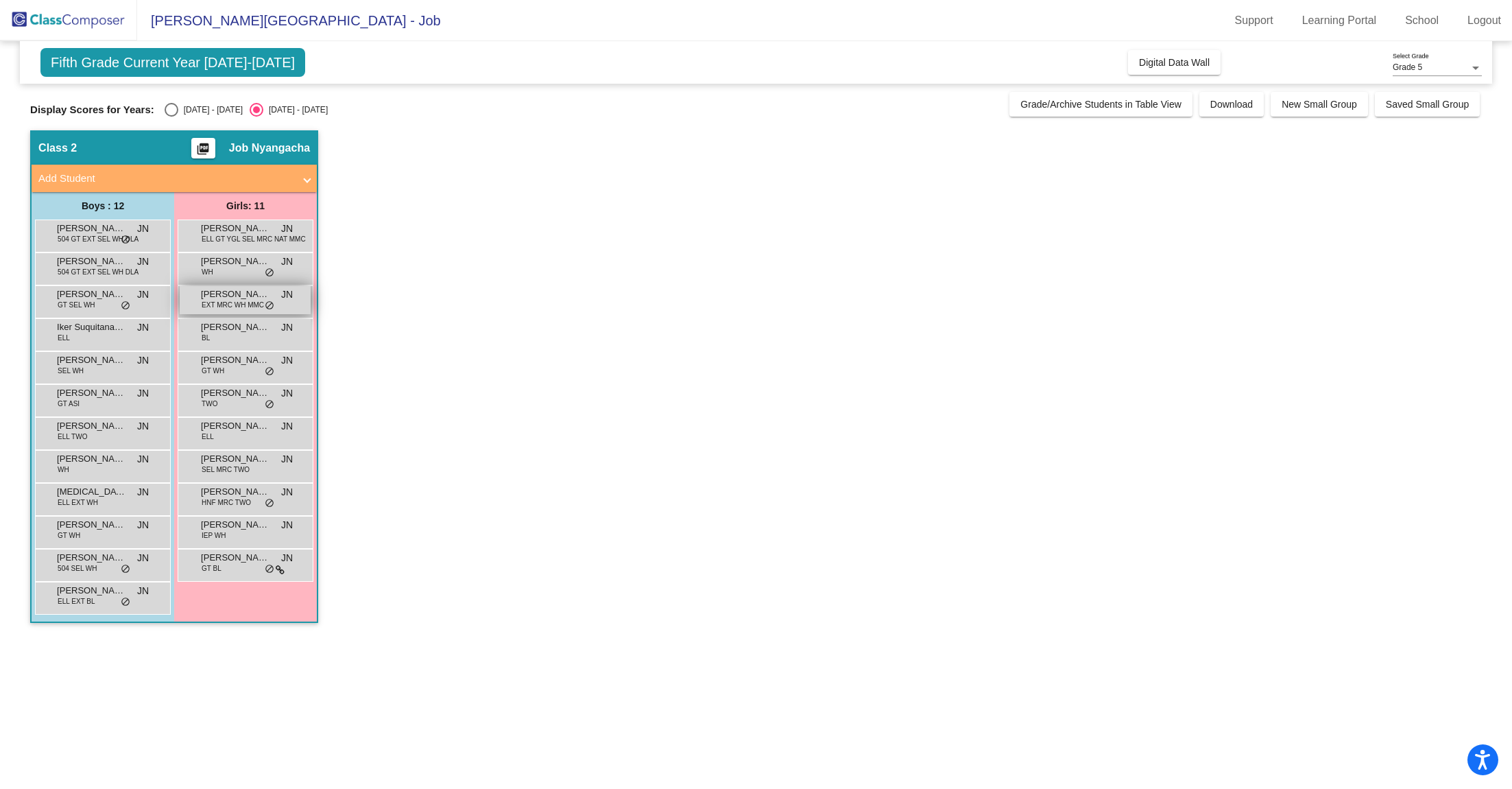
click at [216, 299] on span "EXT MRC WH MMC" at bounding box center [233, 304] width 63 height 10
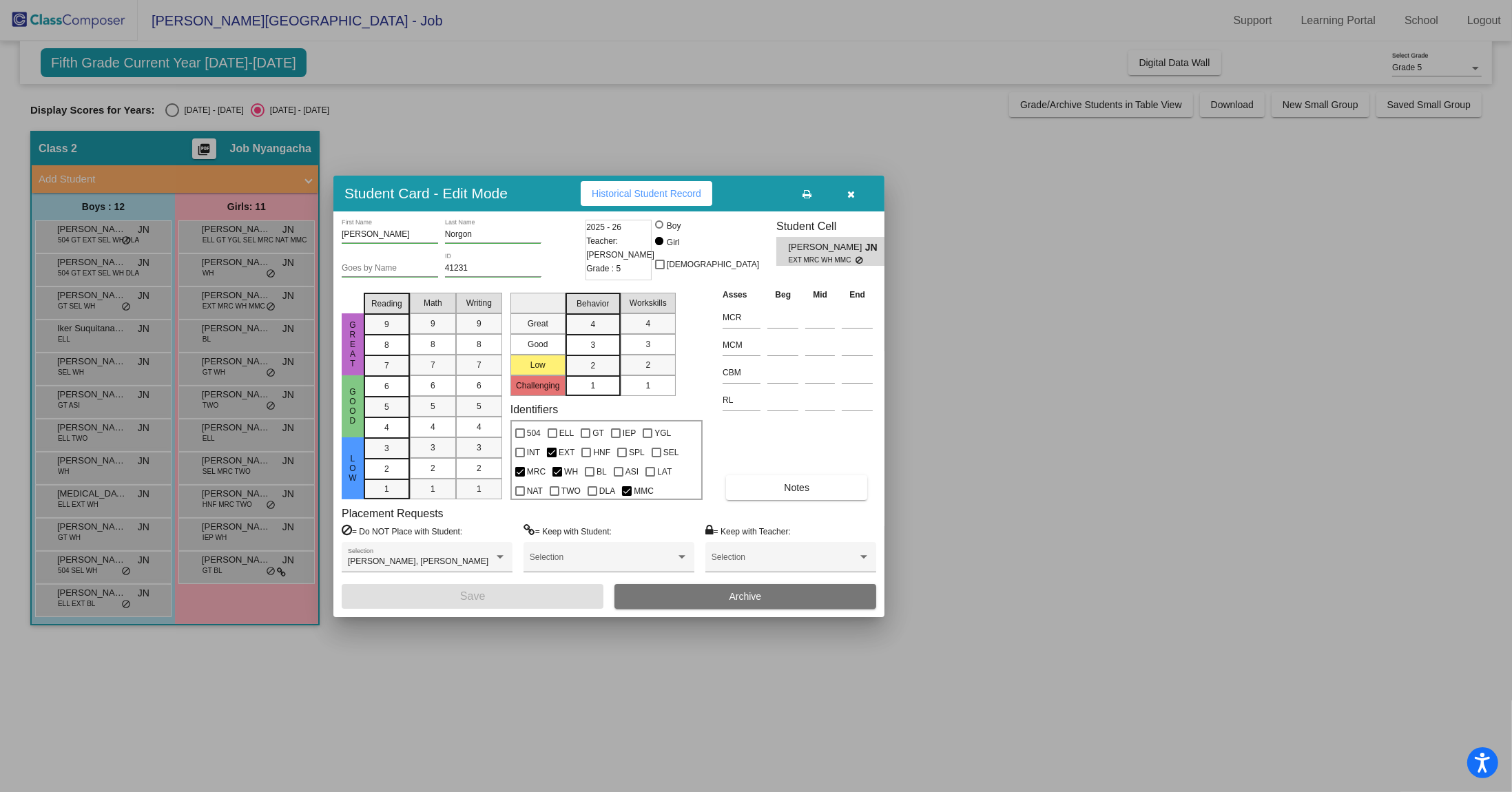
click at [642, 190] on span "Historical Student Record" at bounding box center [647, 194] width 109 height 11
click at [850, 191] on icon "button" at bounding box center [852, 194] width 7 height 9
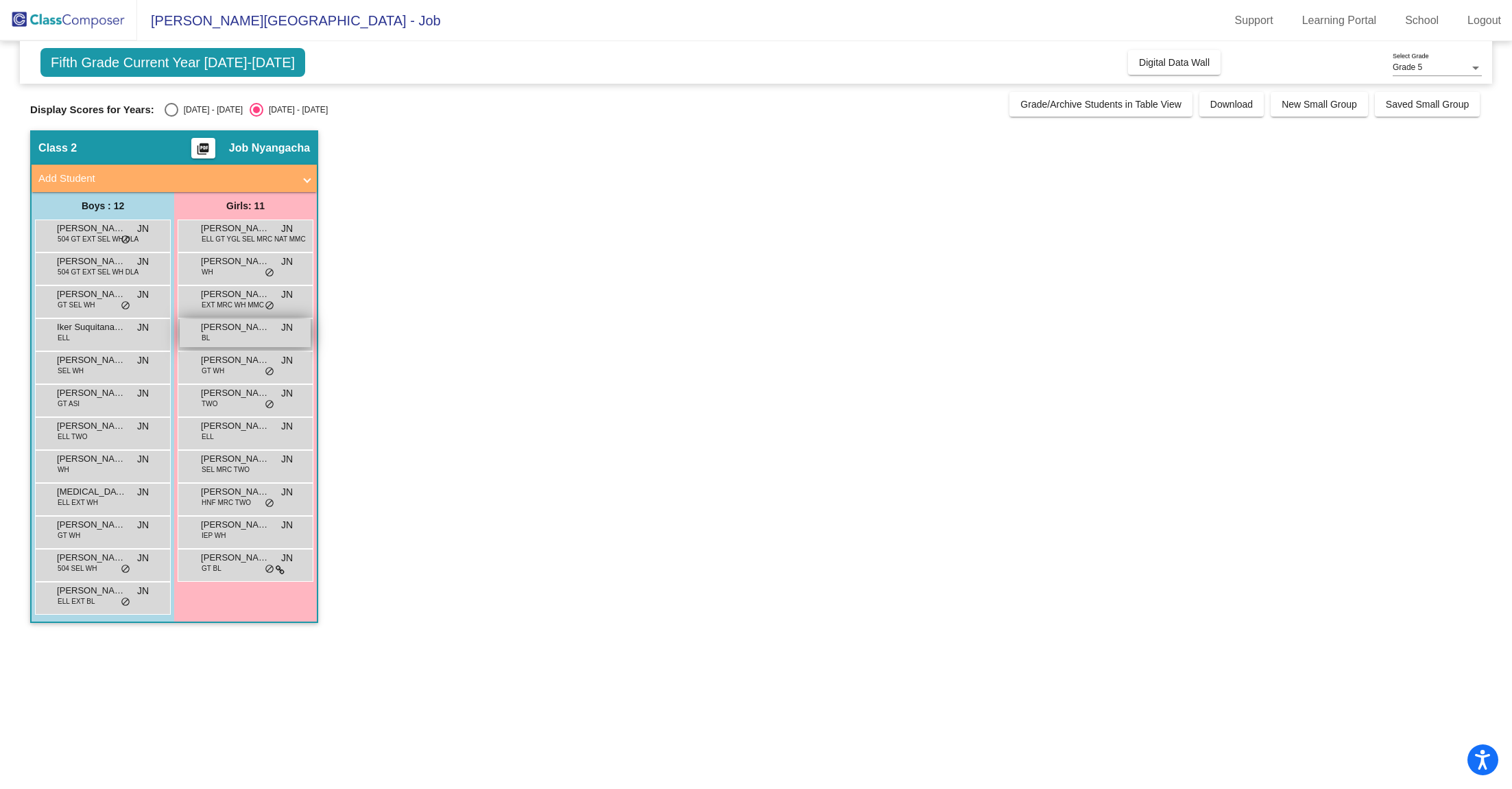
click at [234, 334] on div "[PERSON_NAME] Anbaar BL JN lock do_not_disturb_alt" at bounding box center [246, 333] width 131 height 28
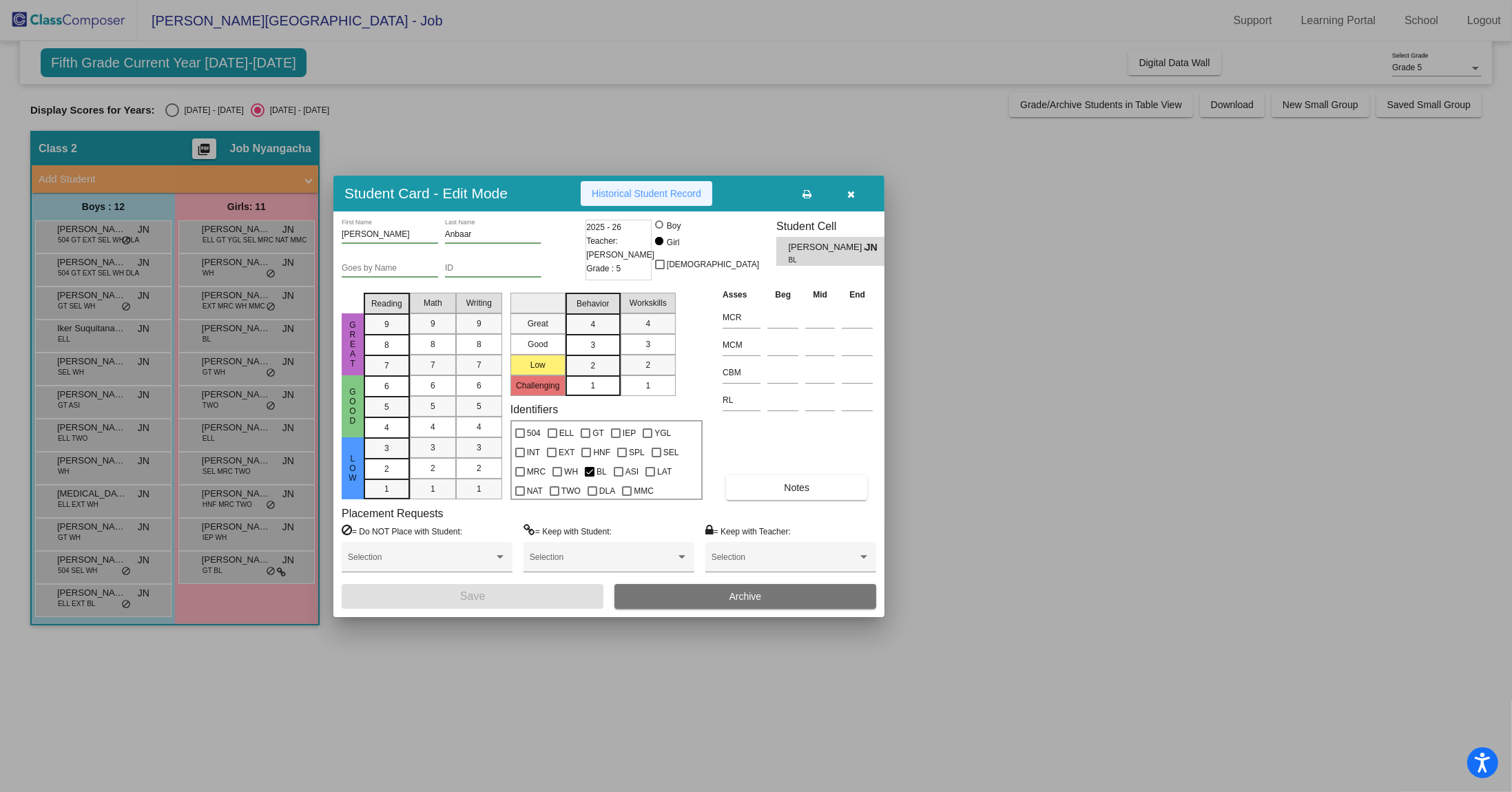
click at [664, 192] on span "Historical Student Record" at bounding box center [647, 194] width 109 height 11
click at [850, 195] on icon "button" at bounding box center [852, 194] width 7 height 9
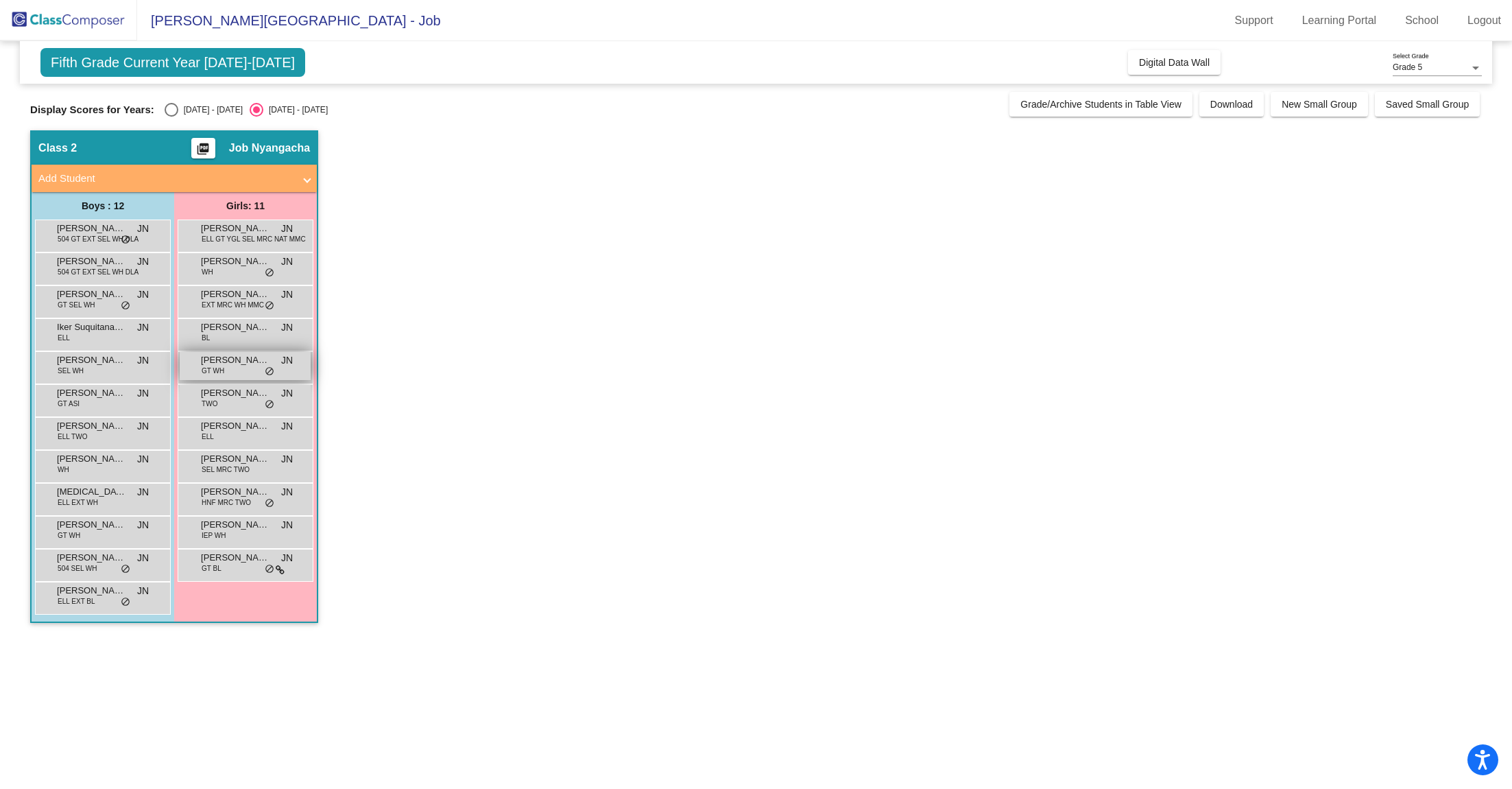
click at [243, 360] on span "[PERSON_NAME]" at bounding box center [236, 359] width 68 height 14
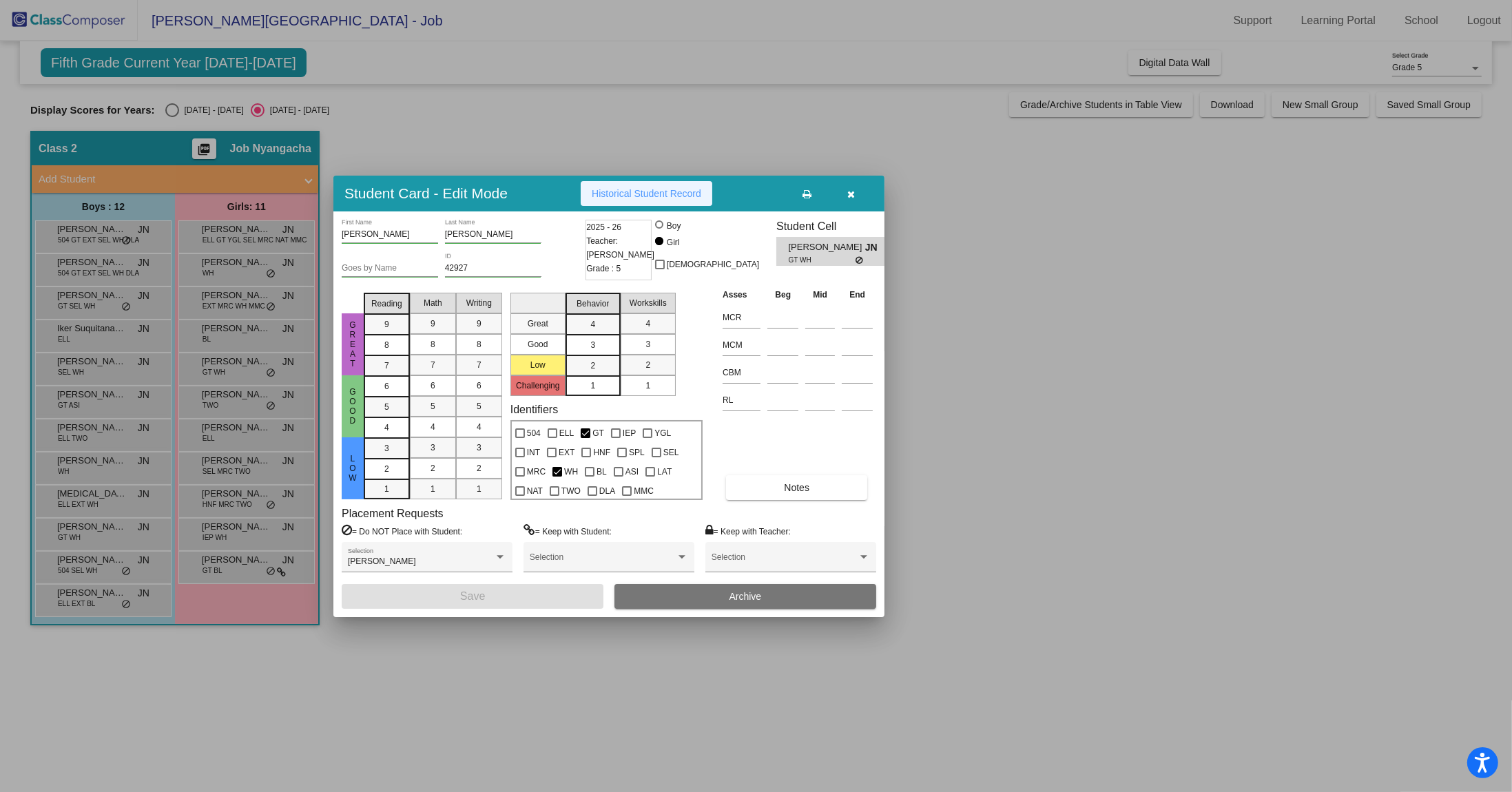
click at [662, 191] on span "Historical Student Record" at bounding box center [647, 194] width 109 height 11
click at [852, 194] on icon "button" at bounding box center [852, 194] width 7 height 9
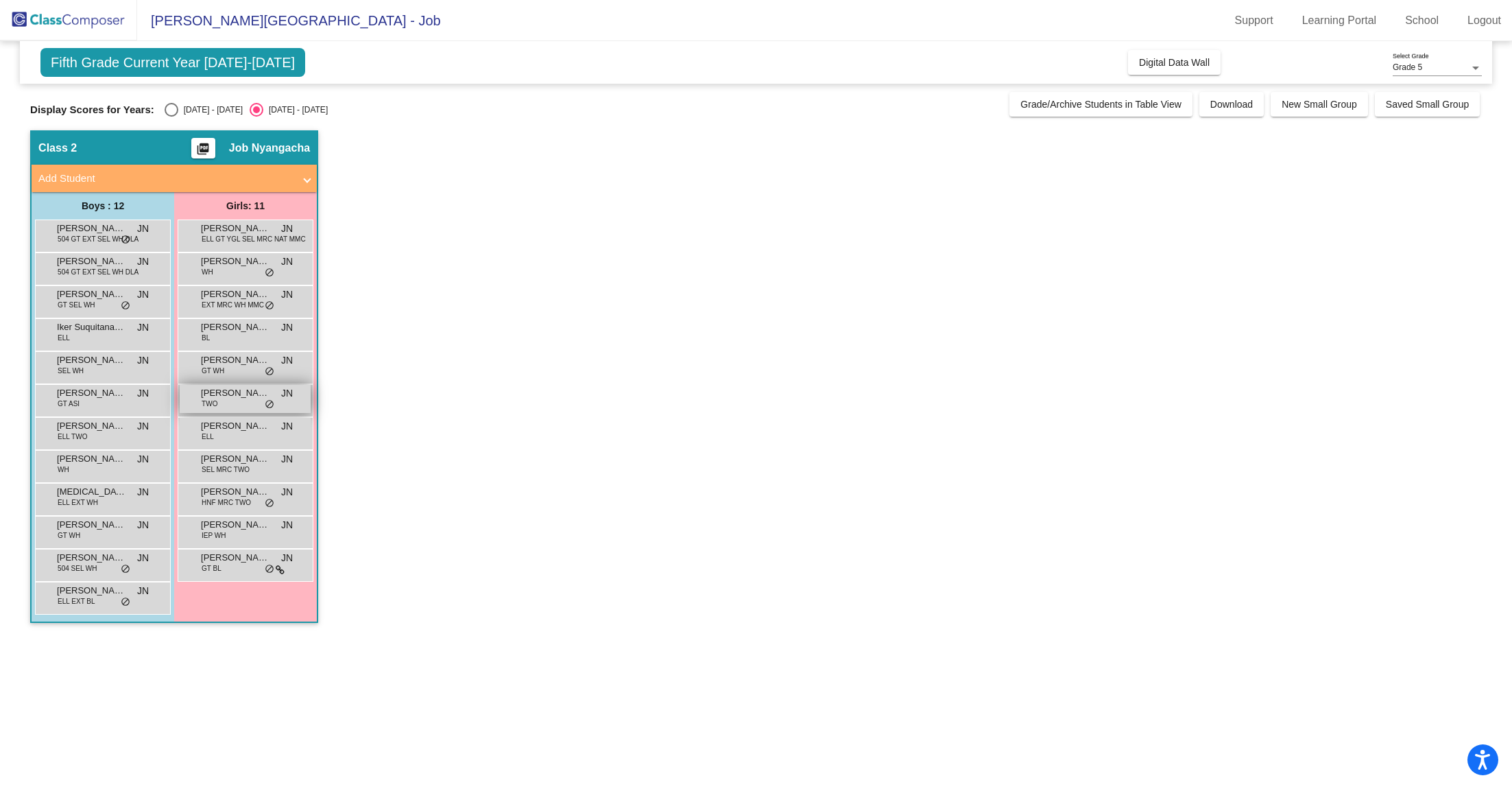
click at [229, 396] on span "[PERSON_NAME]" at bounding box center [236, 393] width 68 height 14
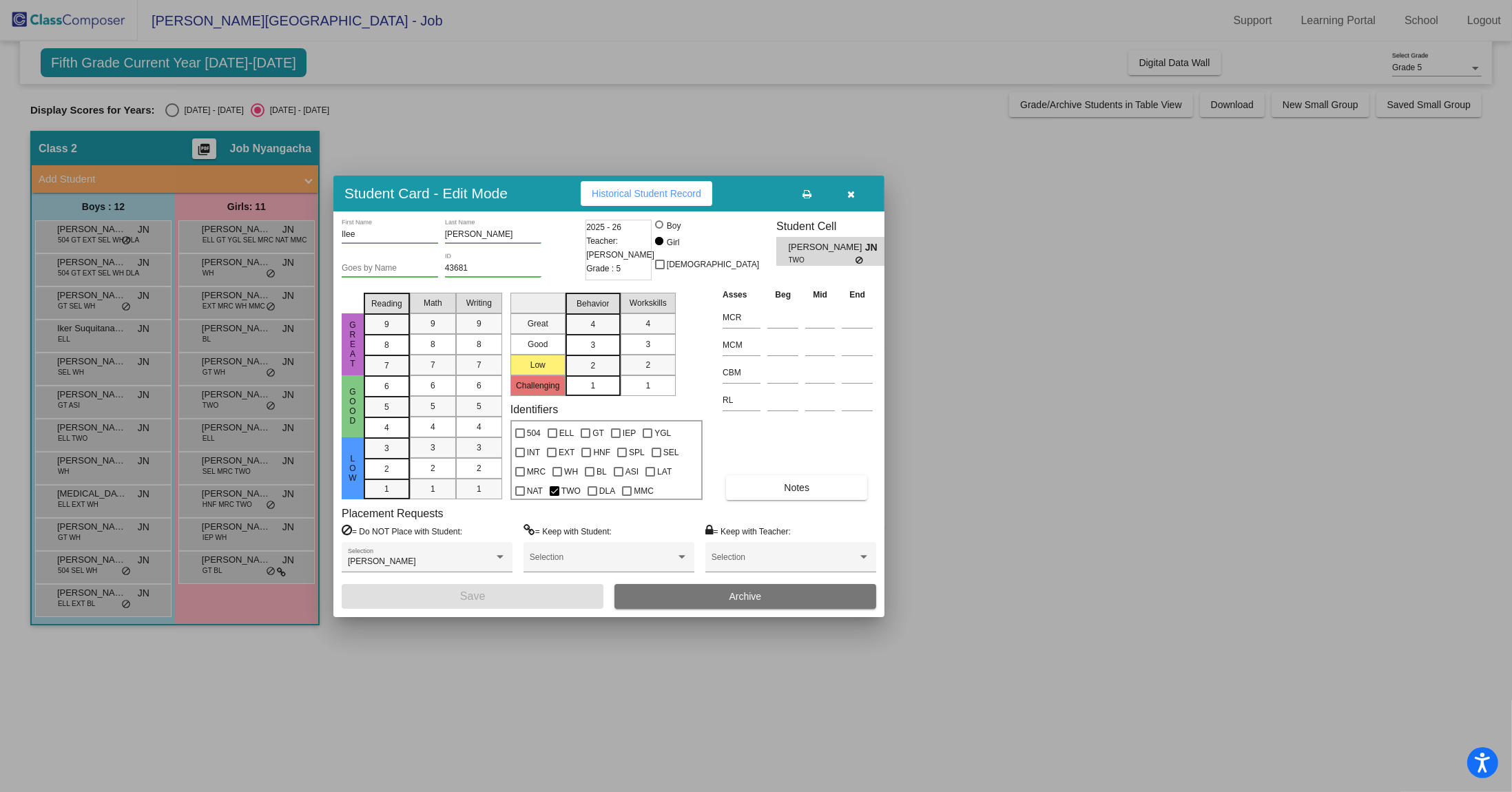
click at [676, 197] on span "Historical Student Record" at bounding box center [647, 194] width 109 height 11
click at [849, 188] on span "button" at bounding box center [852, 194] width 7 height 11
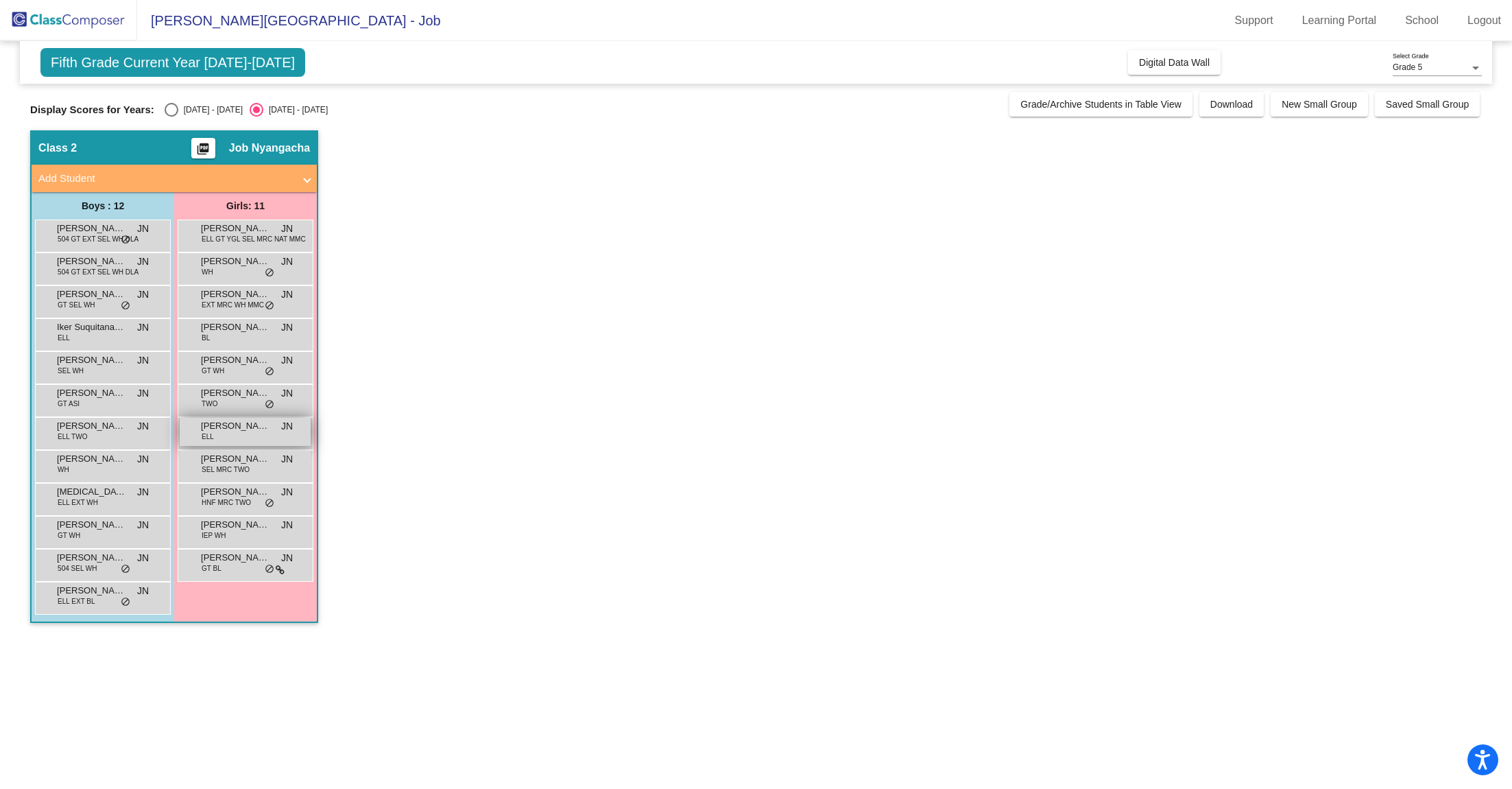
click at [228, 428] on span "[PERSON_NAME]" at bounding box center [236, 426] width 68 height 14
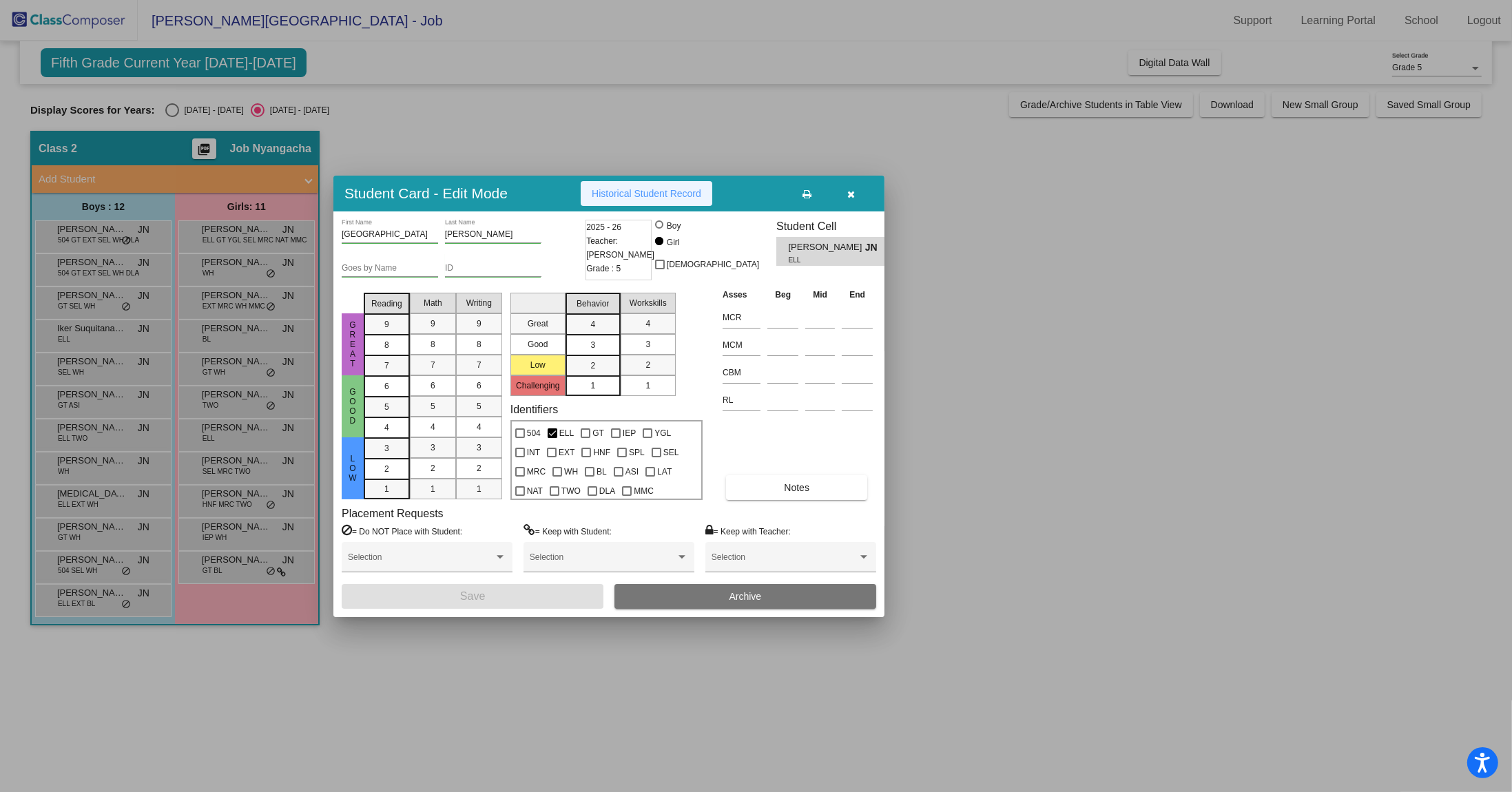
click at [677, 194] on span "Historical Student Record" at bounding box center [647, 194] width 109 height 11
click at [852, 188] on span "button" at bounding box center [852, 194] width 7 height 11
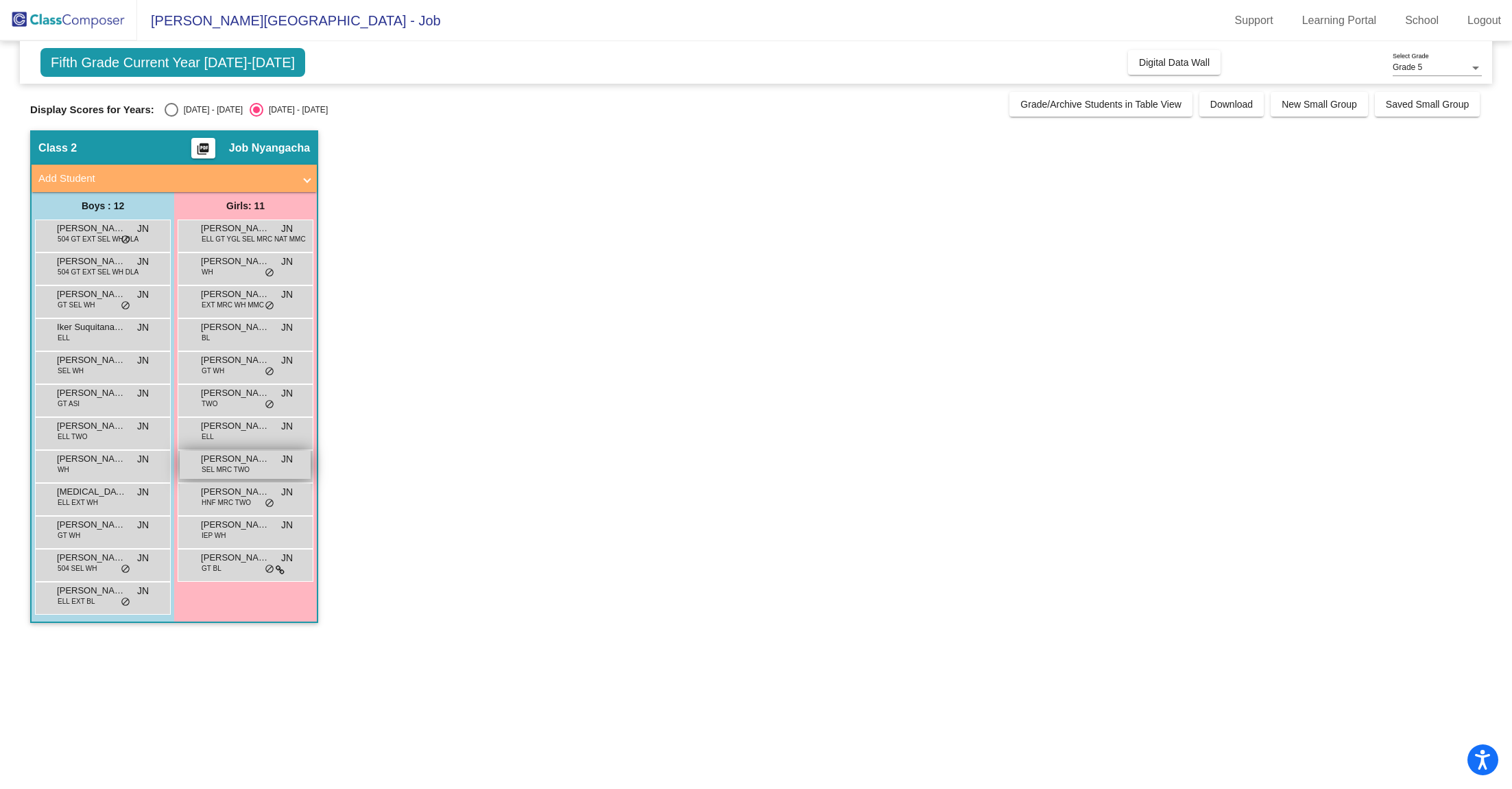
click at [238, 465] on span "SEL MRC TWO" at bounding box center [225, 469] width 48 height 10
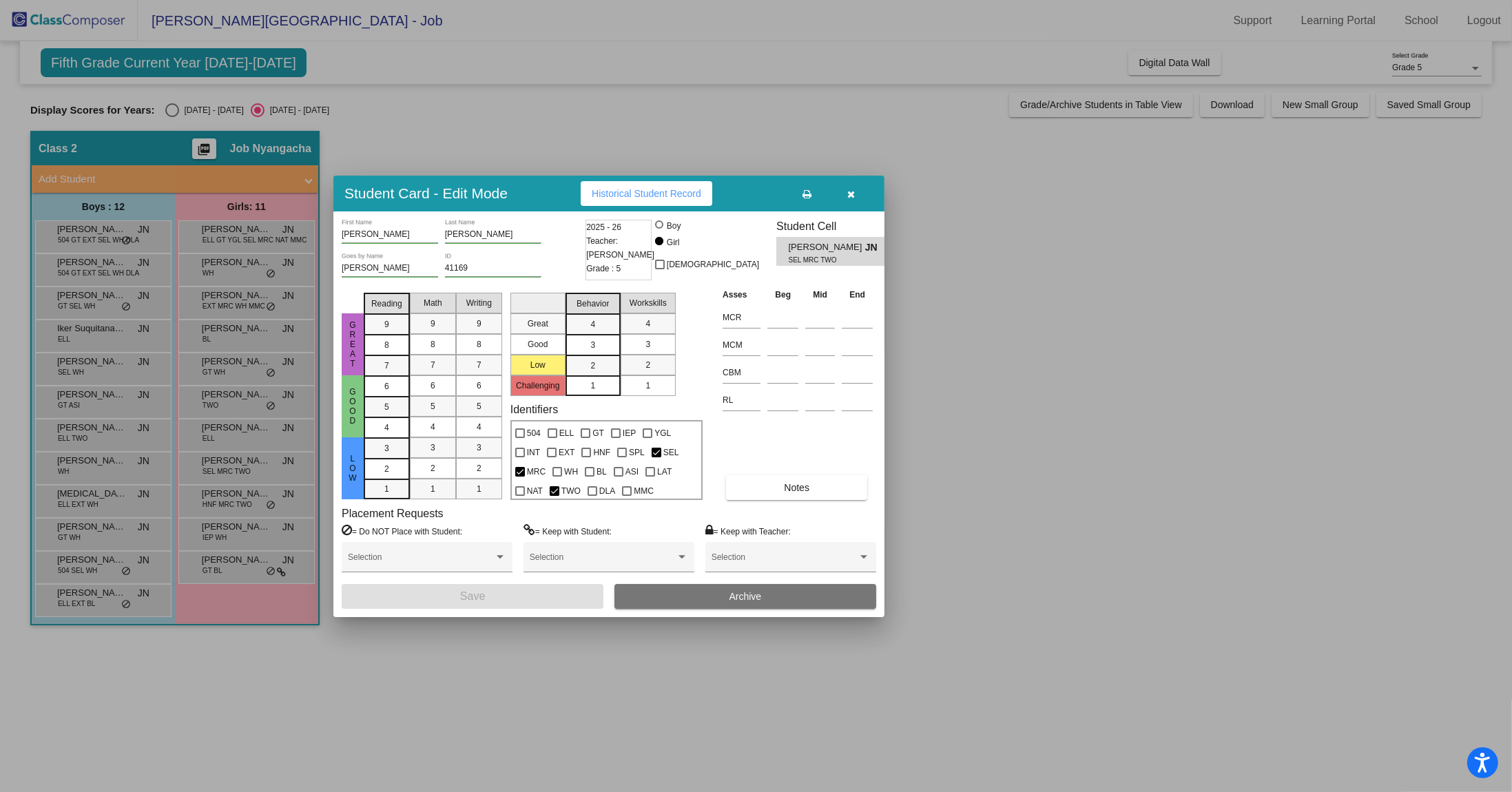
click at [675, 198] on span "Historical Student Record" at bounding box center [647, 194] width 109 height 11
click at [855, 191] on button "button" at bounding box center [852, 193] width 45 height 25
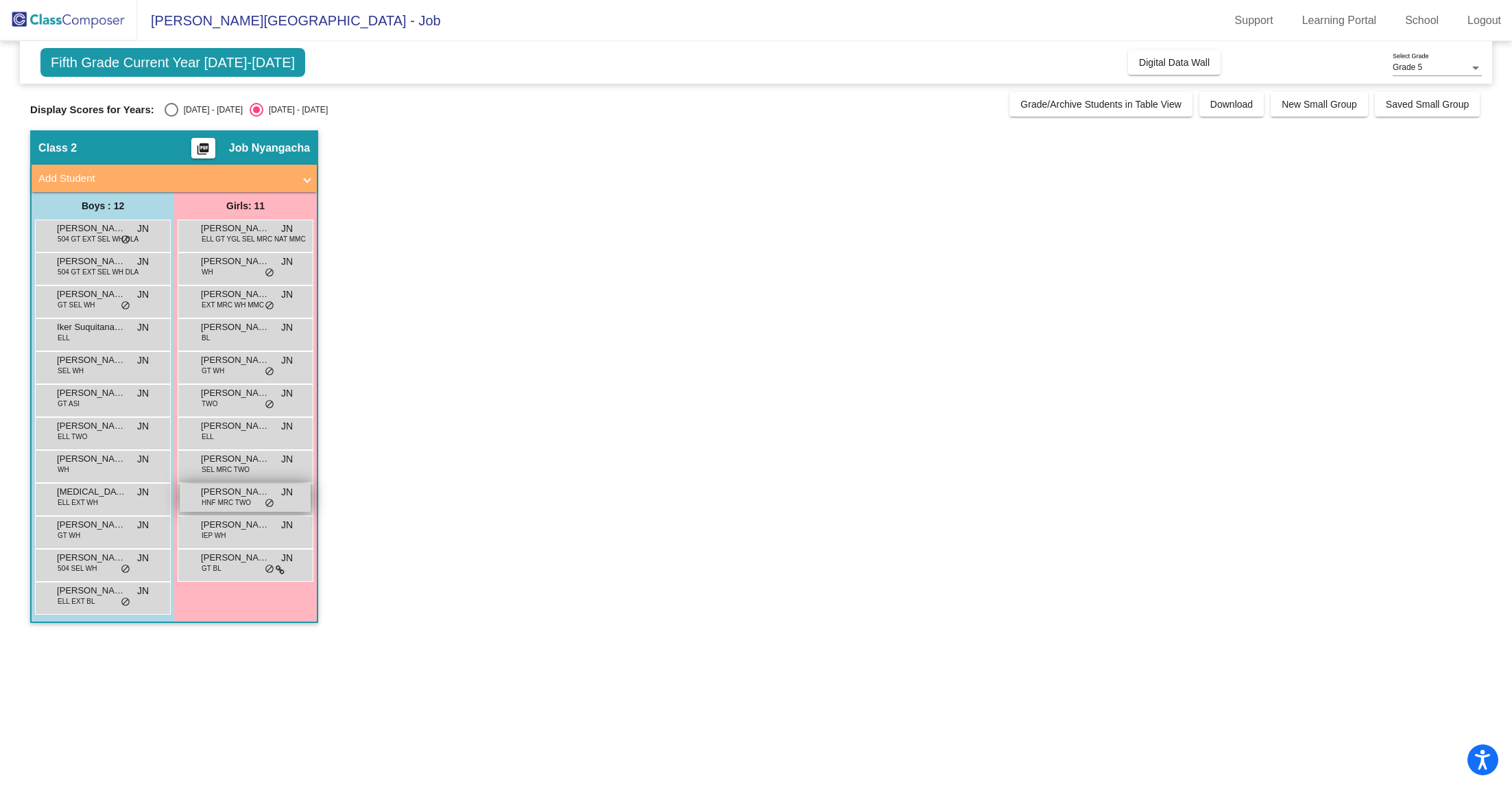
click at [233, 503] on span "HNF MRC TWO" at bounding box center [225, 502] width 49 height 10
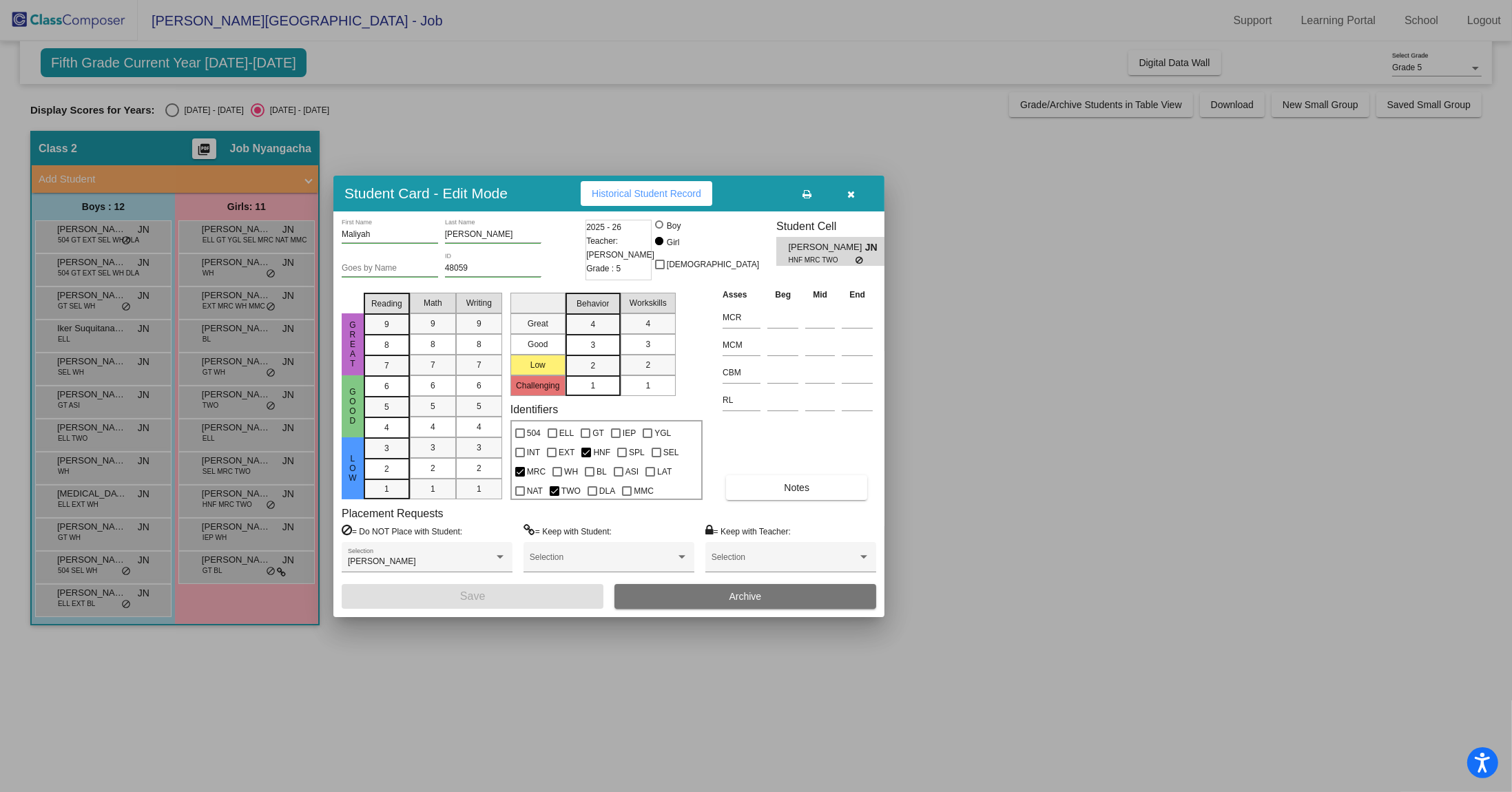
click at [680, 191] on span "Historical Student Record" at bounding box center [647, 194] width 109 height 11
click at [852, 191] on icon "button" at bounding box center [852, 194] width 7 height 9
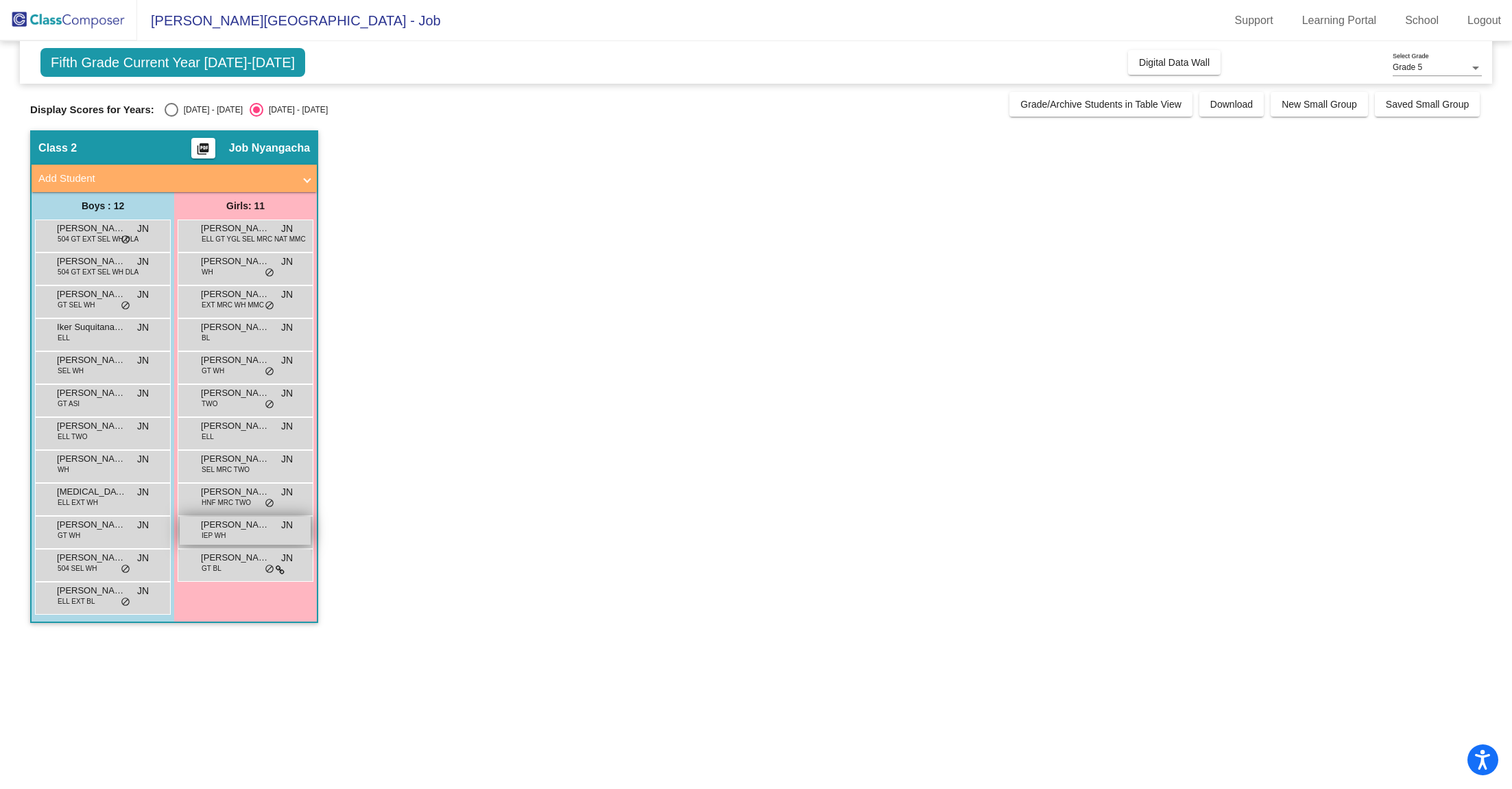
click at [244, 528] on span "[PERSON_NAME]" at bounding box center [236, 525] width 68 height 14
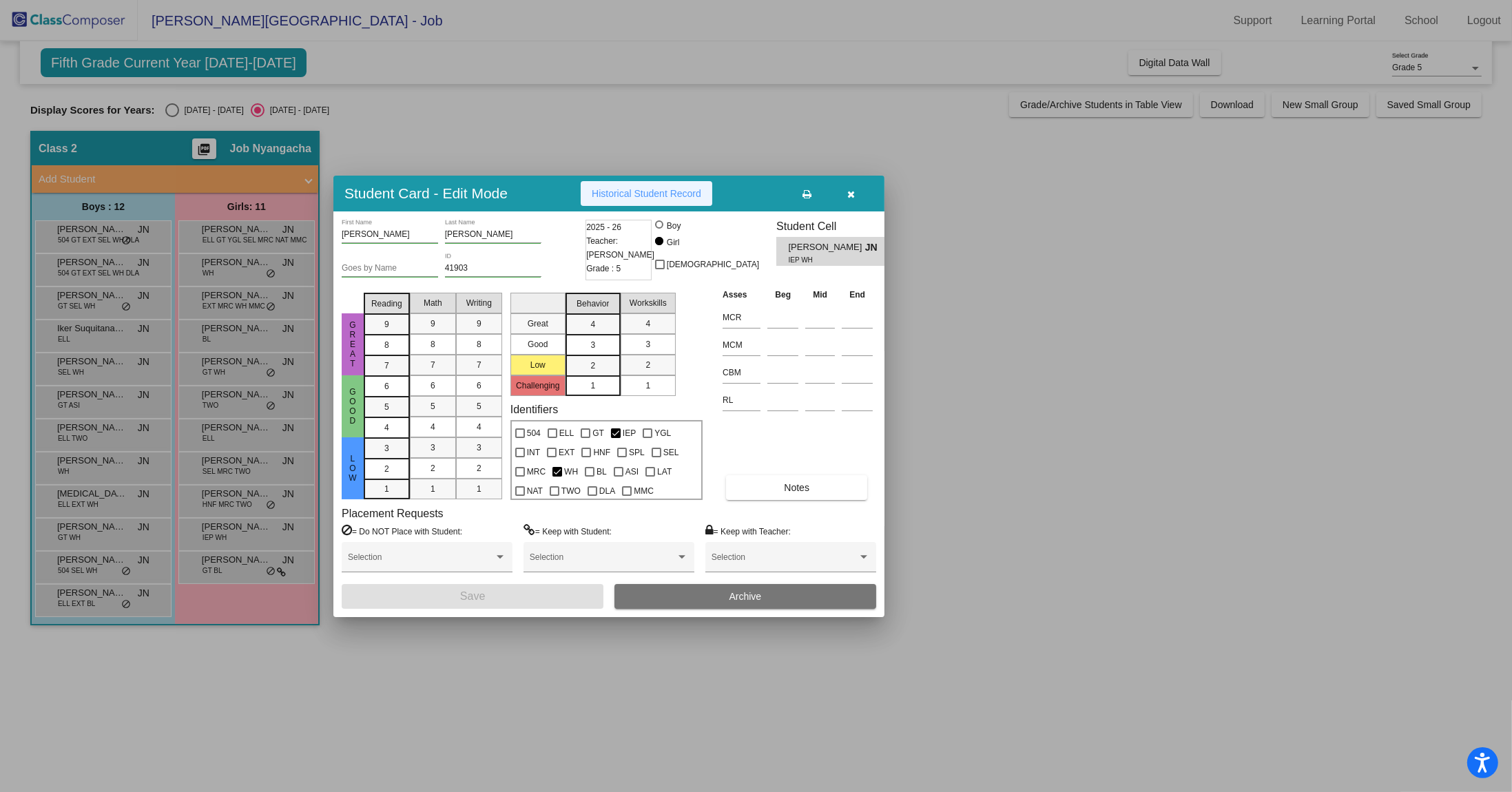
click at [659, 201] on button "Historical Student Record" at bounding box center [647, 193] width 132 height 25
click at [850, 189] on icon "button" at bounding box center [852, 194] width 7 height 9
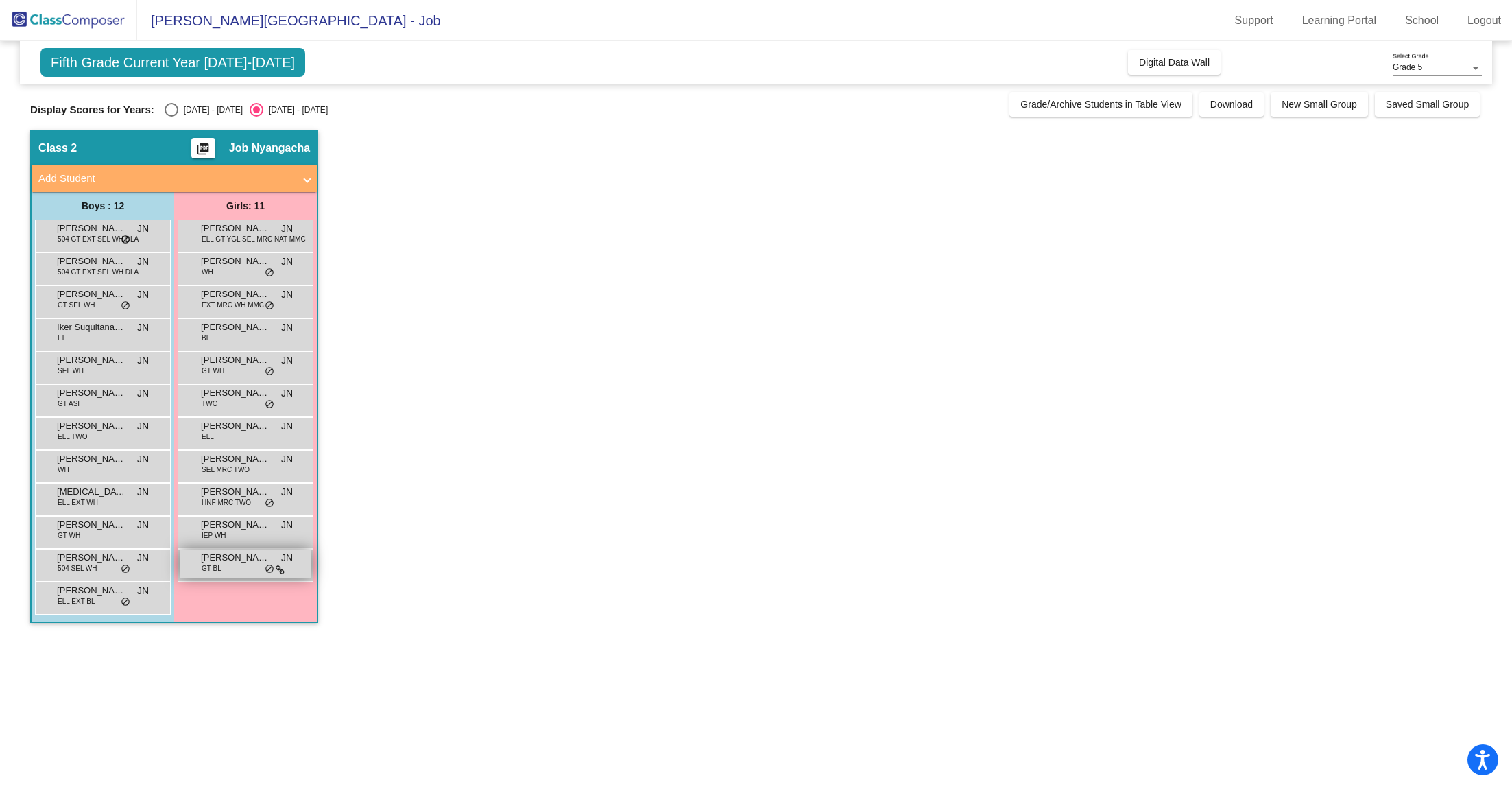
click at [223, 560] on span "[PERSON_NAME]" at bounding box center [236, 557] width 68 height 14
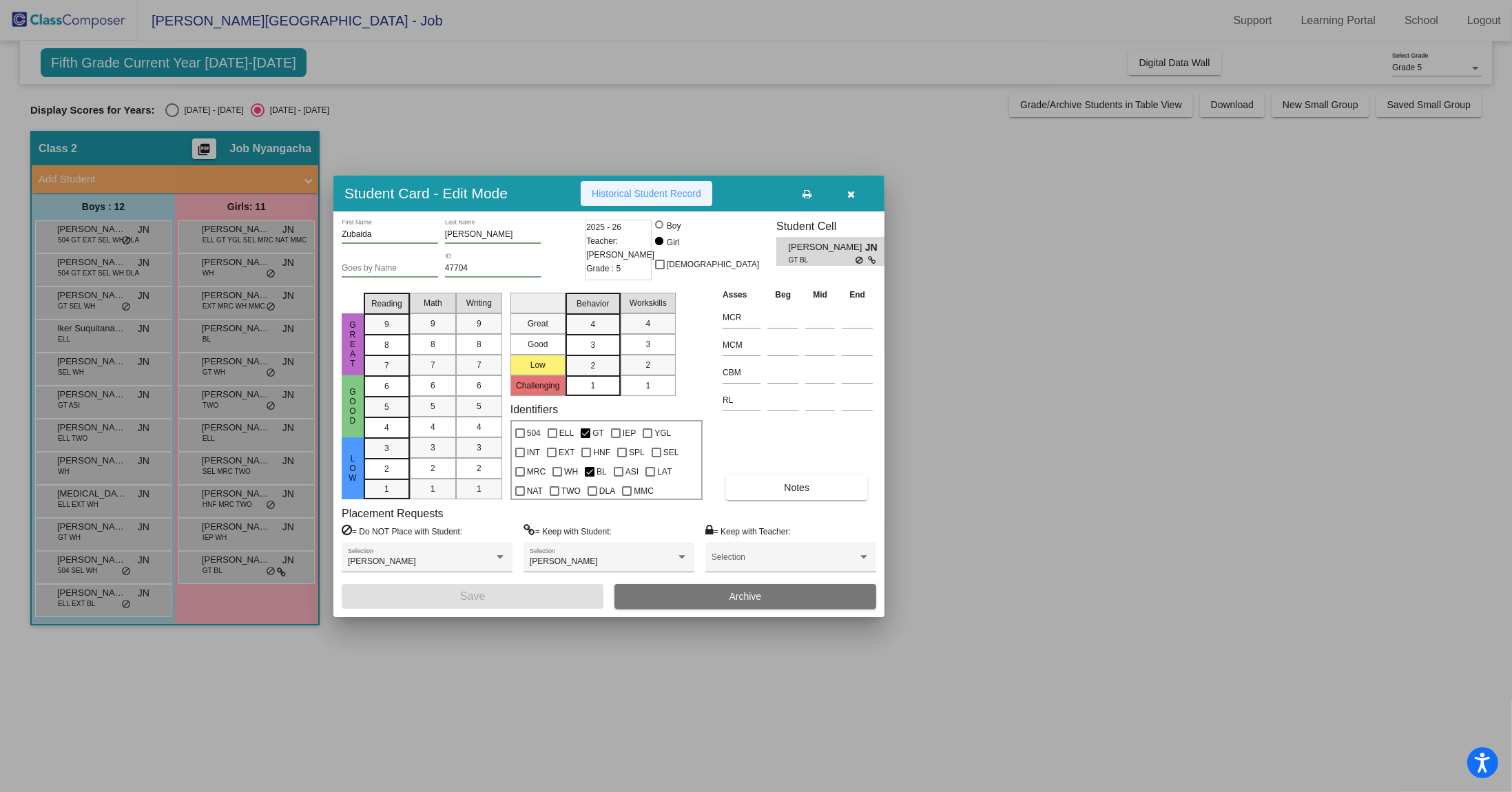
click at [668, 198] on span "Historical Student Record" at bounding box center [647, 194] width 109 height 11
